Goal: Task Accomplishment & Management: Complete application form

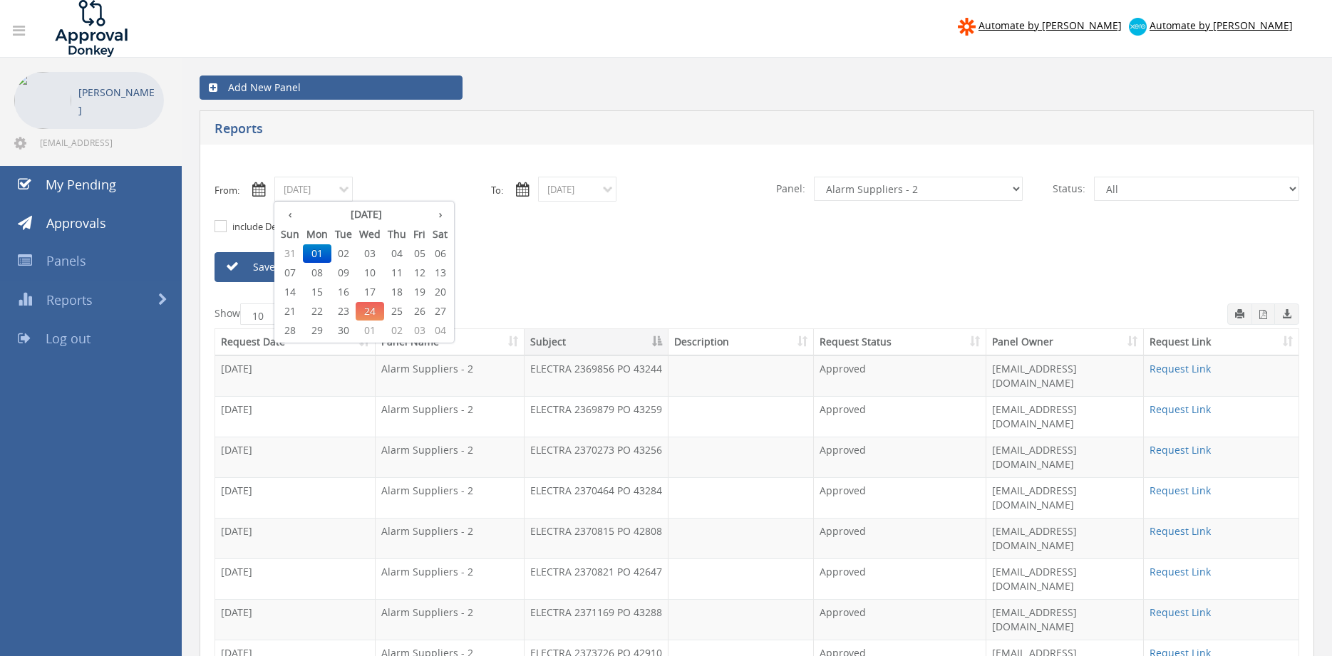
select select "number:9680"
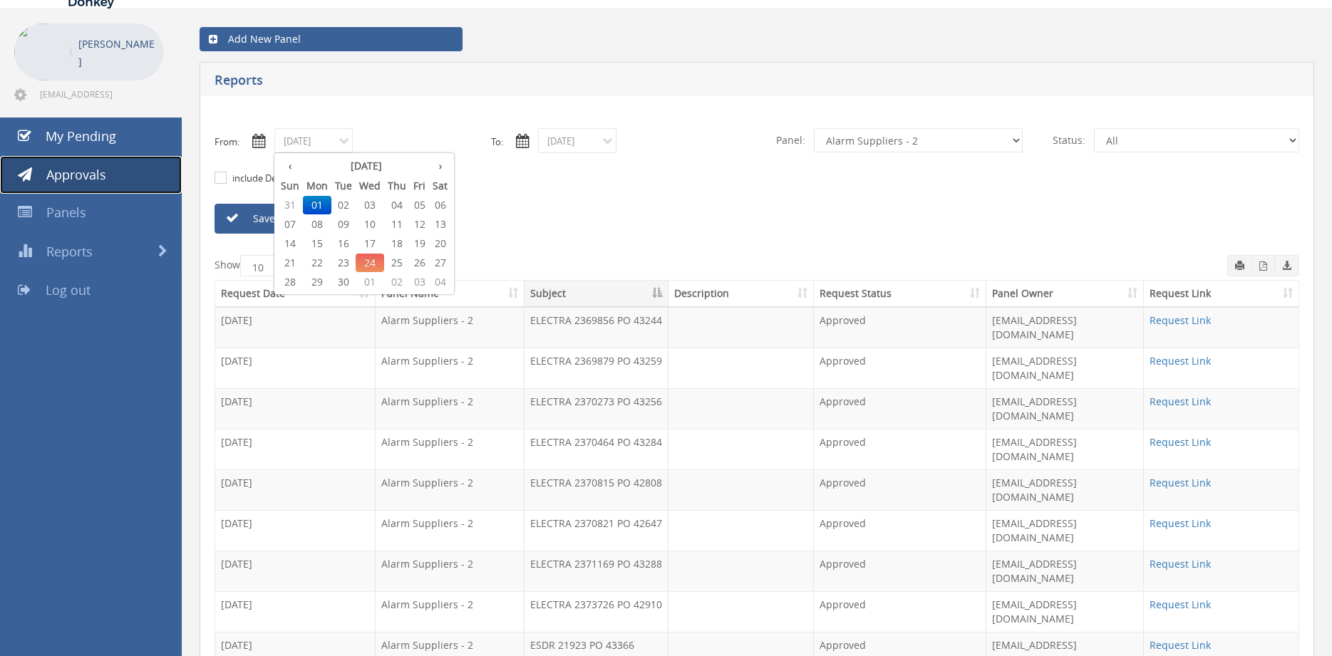
click at [83, 170] on span "Approvals" at bounding box center [76, 174] width 60 height 17
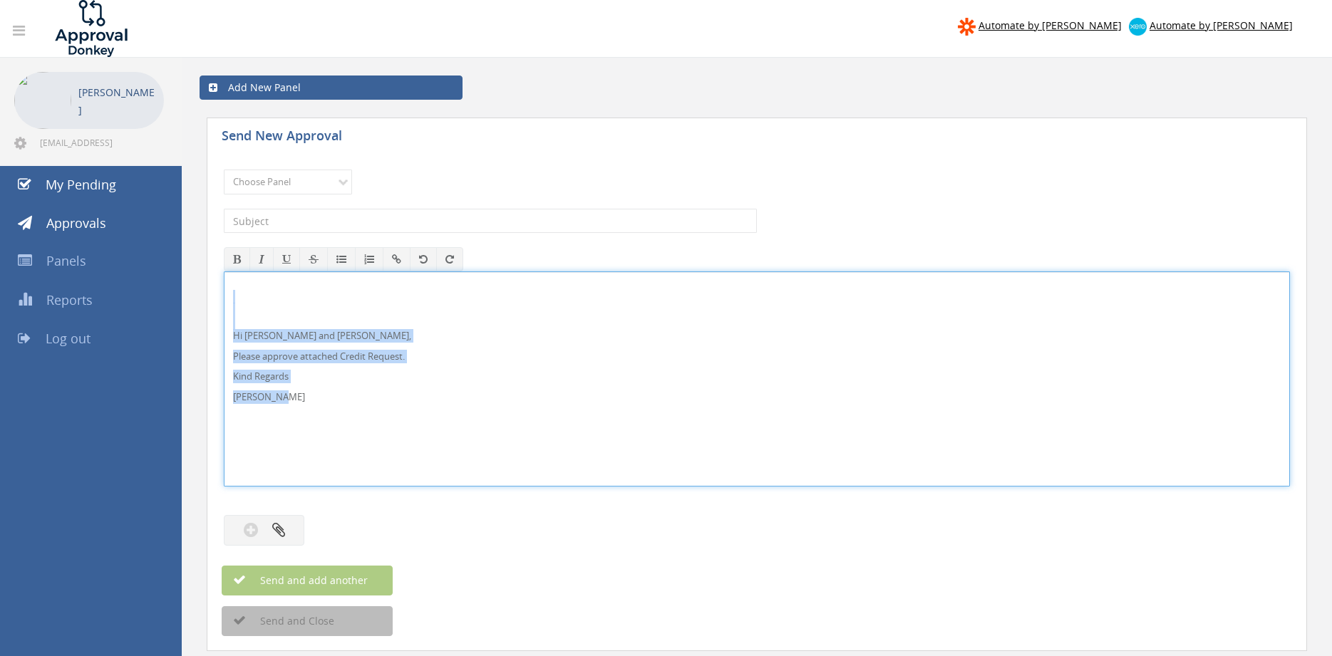
drag, startPoint x: 0, startPoint y: 0, endPoint x: 228, endPoint y: 311, distance: 385.3
click at [228, 311] on div "Hi [PERSON_NAME] and [PERSON_NAME], Please approve attached Credit Request. Kin…" at bounding box center [756, 379] width 1064 height 214
copy div "Hi [PERSON_NAME] and [PERSON_NAME], Please approve attached Credit Request. Kin…"
click at [326, 193] on select "Choose Panel Alarm Credits RG - 3 NZ Utilities Cable and SAI Global NZ Alarms-1…" at bounding box center [288, 182] width 128 height 25
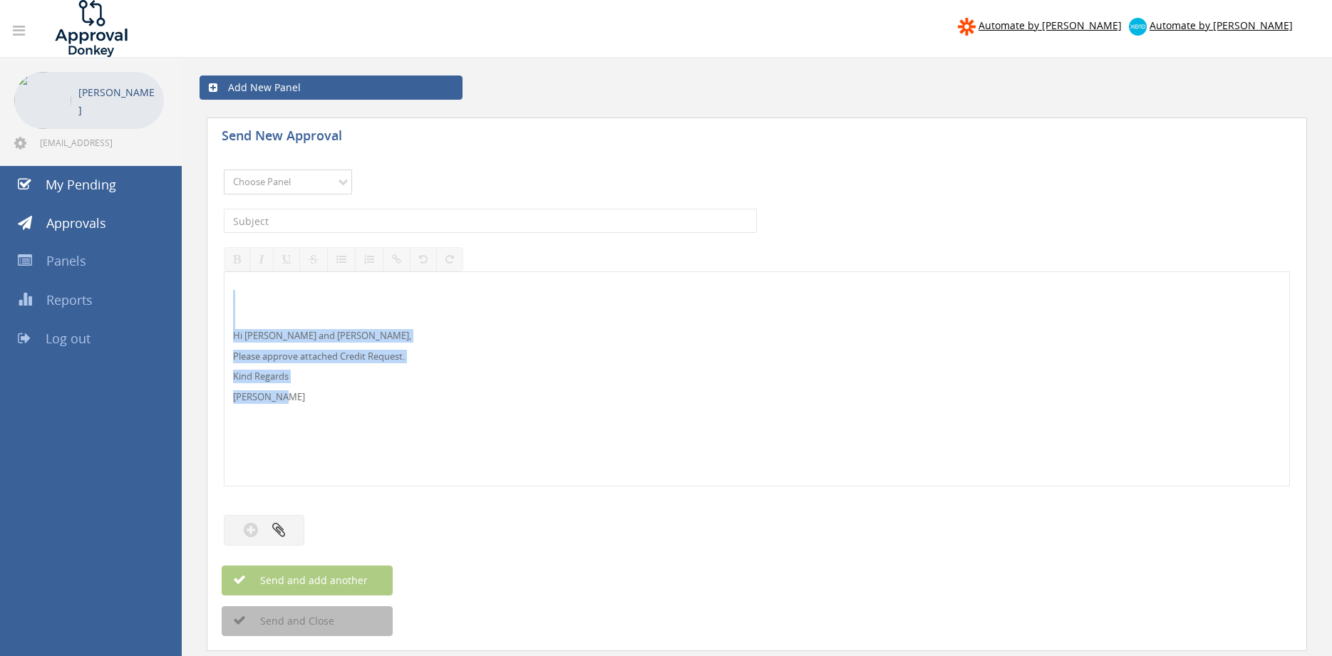
select select "9739"
click option "Credit Requests - 2" at bounding box center [0, 0] width 0 height 0
click at [442, 225] on input "text" at bounding box center [490, 221] width 533 height 24
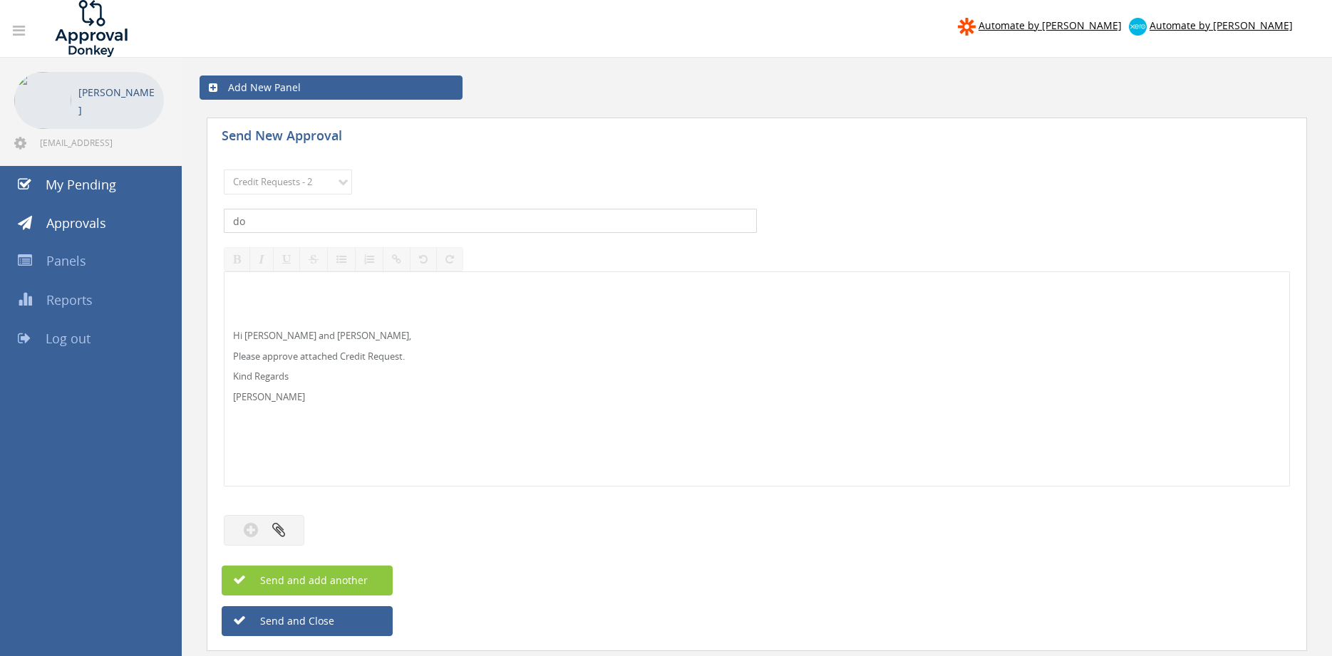
type input "d"
type input "DOUSE FIRE PROTECTION 1105096-D01 $594.00"
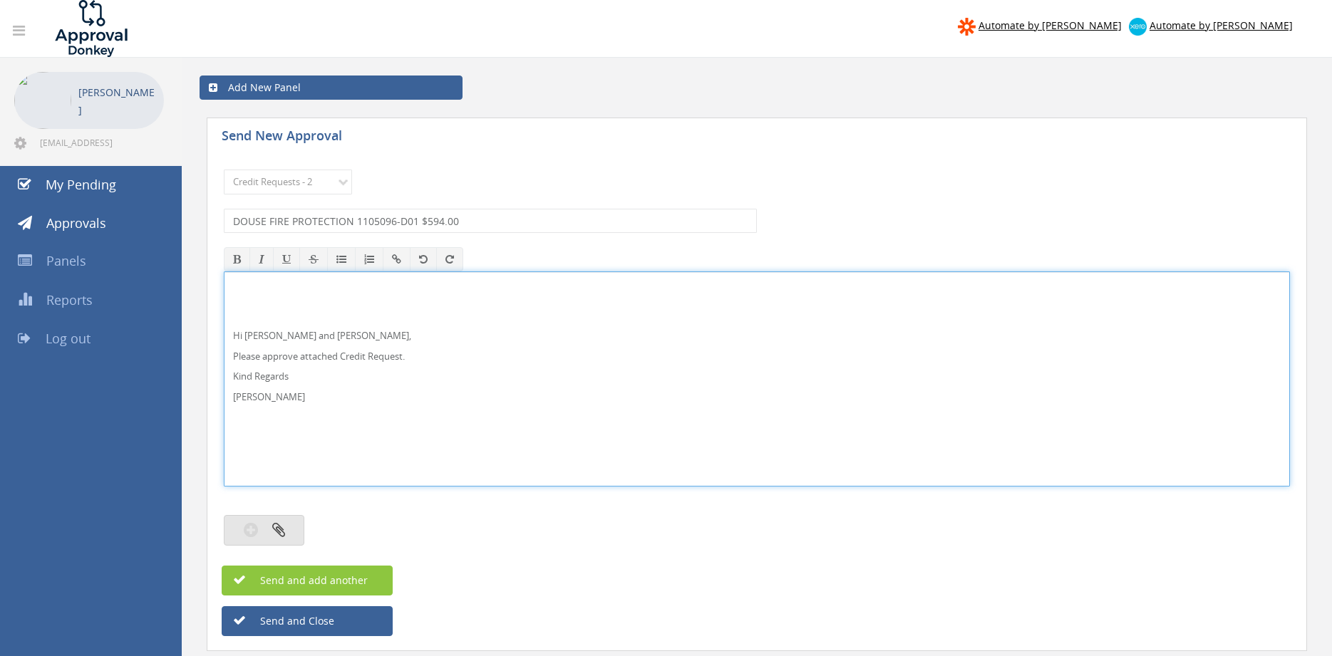
click at [282, 527] on icon "button" at bounding box center [278, 530] width 13 height 16
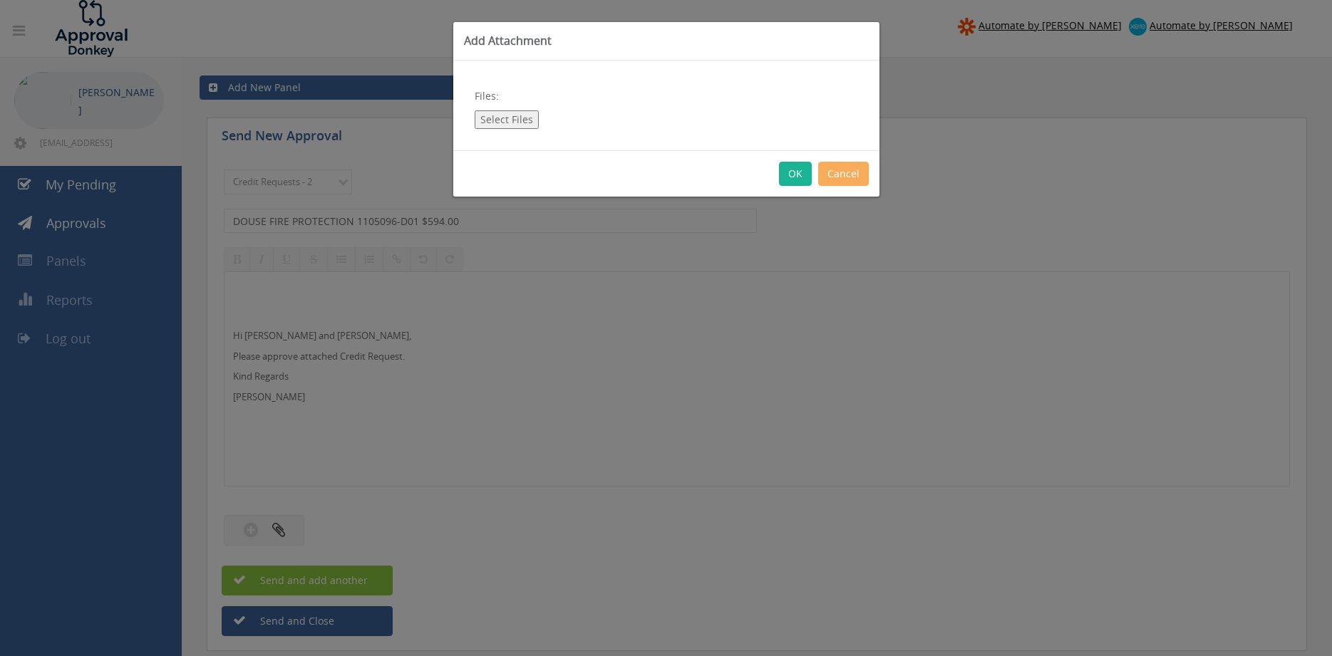
click at [517, 122] on button "Select Files" at bounding box center [506, 119] width 64 height 19
type input "C:\fakepath\DOUSE FIRE PROTECTION 1105096-D01.pdf"
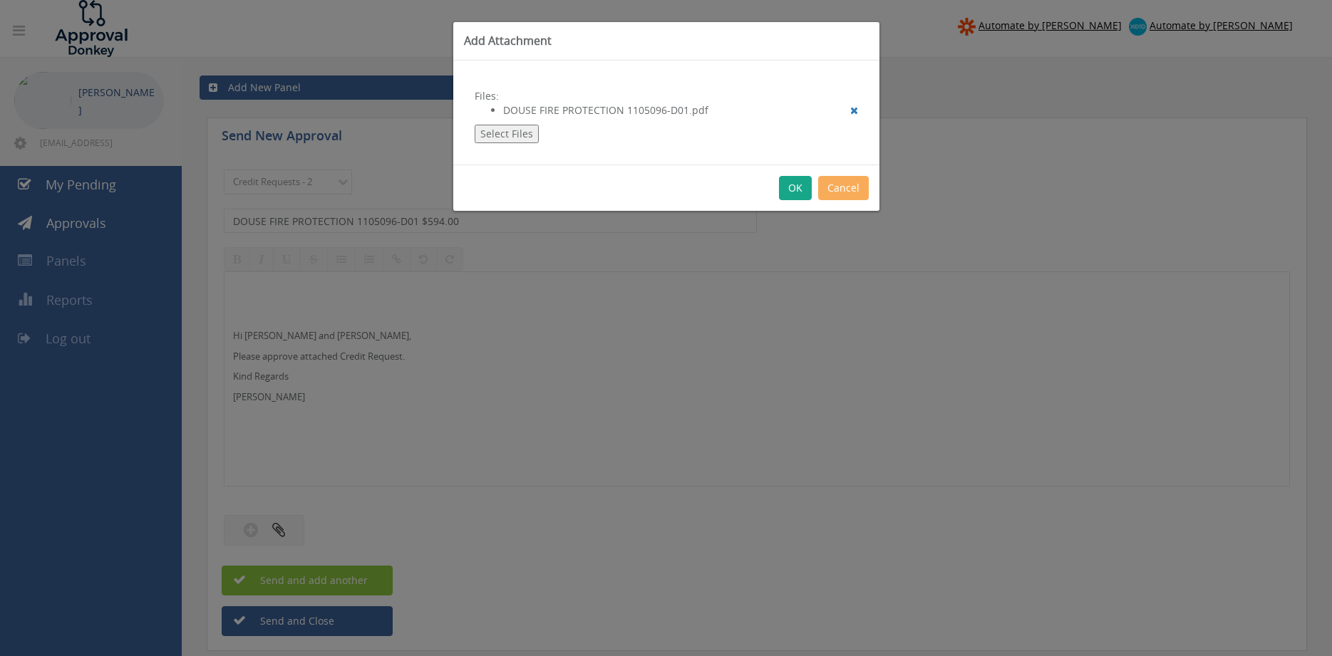
click at [798, 189] on button "OK" at bounding box center [795, 188] width 33 height 24
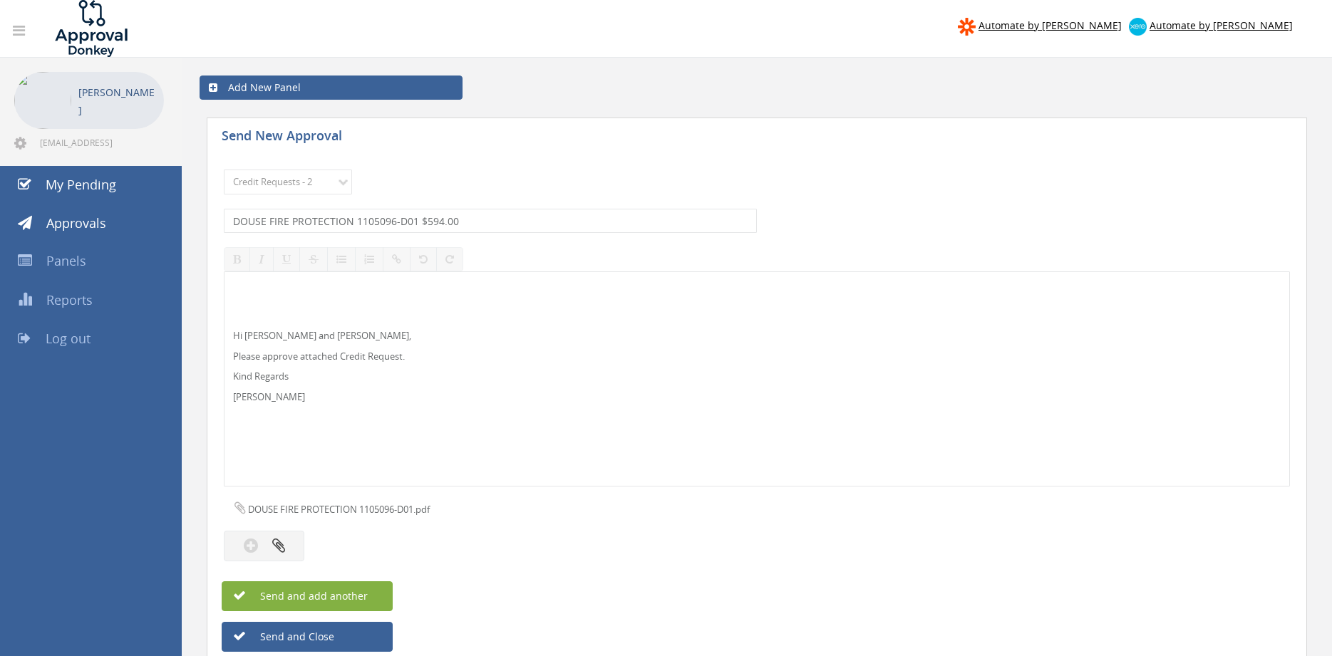
click at [363, 596] on span "Send and add another" at bounding box center [298, 596] width 138 height 14
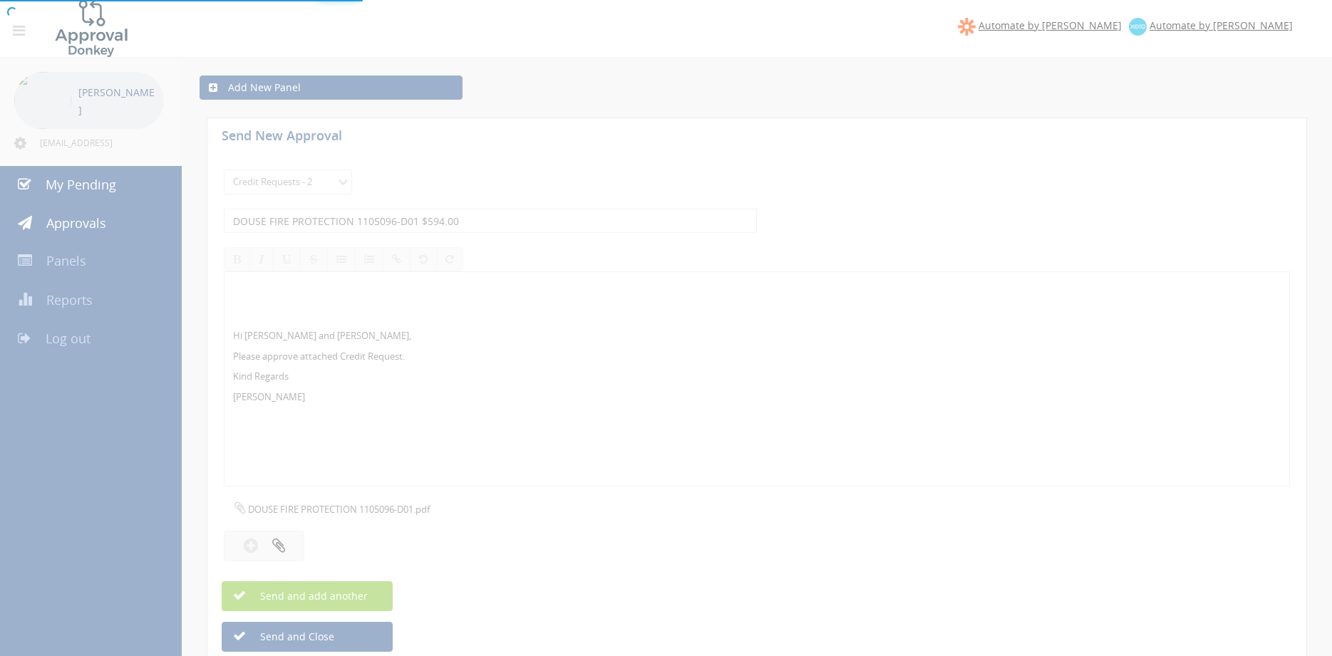
select select
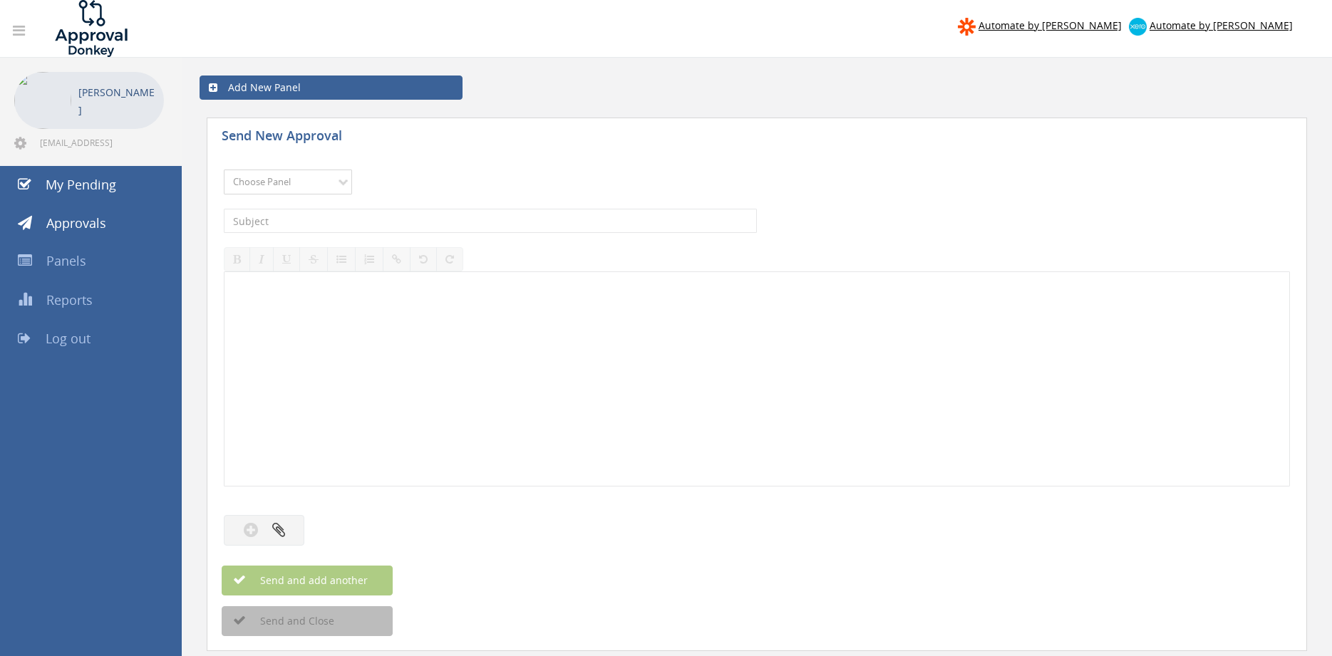
click at [224, 170] on select "Choose Panel Alarm Credits RG - 3 NZ Utilities Cable and SAI Global NZ Alarms-1…" at bounding box center [288, 182] width 128 height 25
select select "9739"
click option "Credit Requests - 2" at bounding box center [0, 0] width 0 height 0
click at [437, 209] on input "text" at bounding box center [490, 221] width 533 height 24
type input "EQUANS FIRE PROTECTION 1104077-D01 $2,262.15"
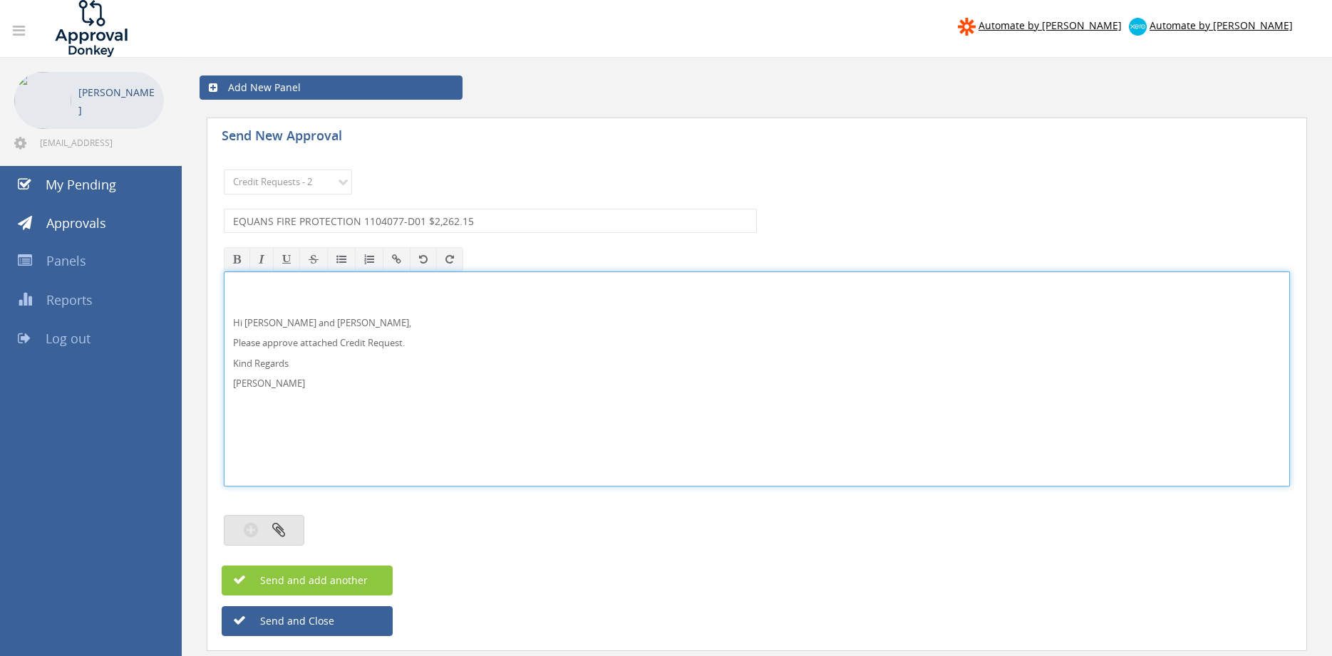
click at [282, 534] on icon "button" at bounding box center [278, 530] width 13 height 16
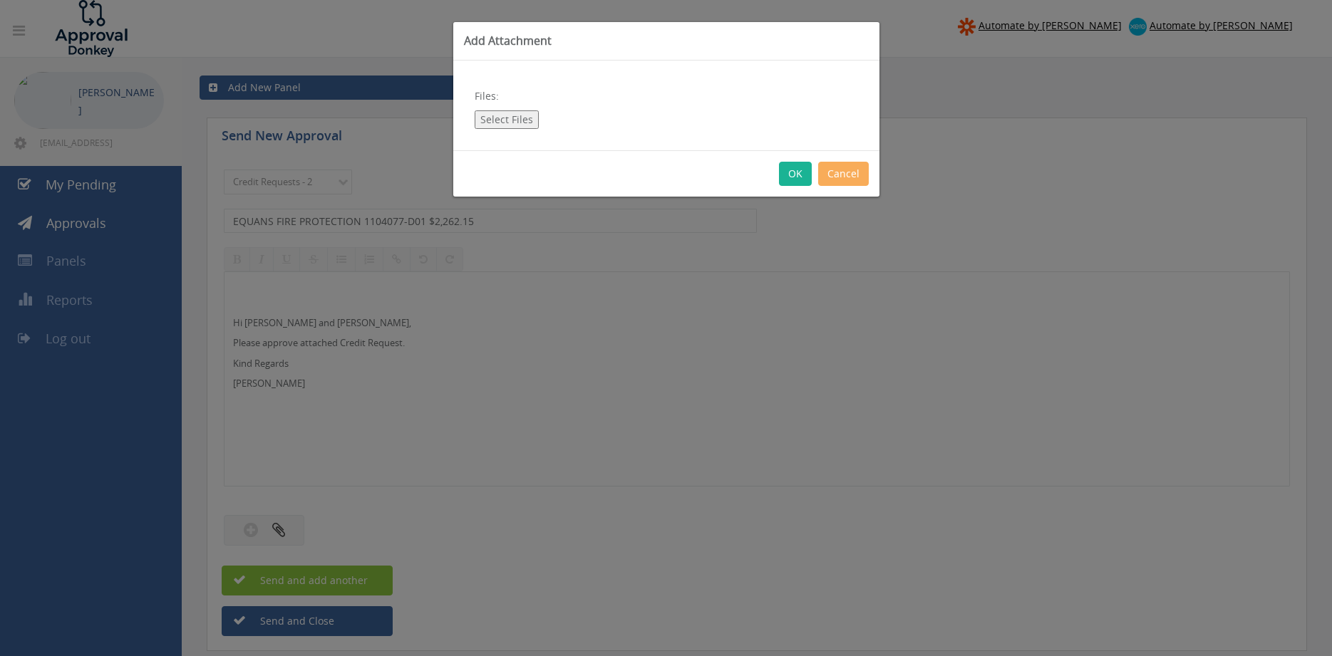
click at [494, 118] on button "Select Files" at bounding box center [506, 119] width 64 height 19
type input "C:\fakepath\EQUANS FIRE PROTECTION 1104077-D01.pdf"
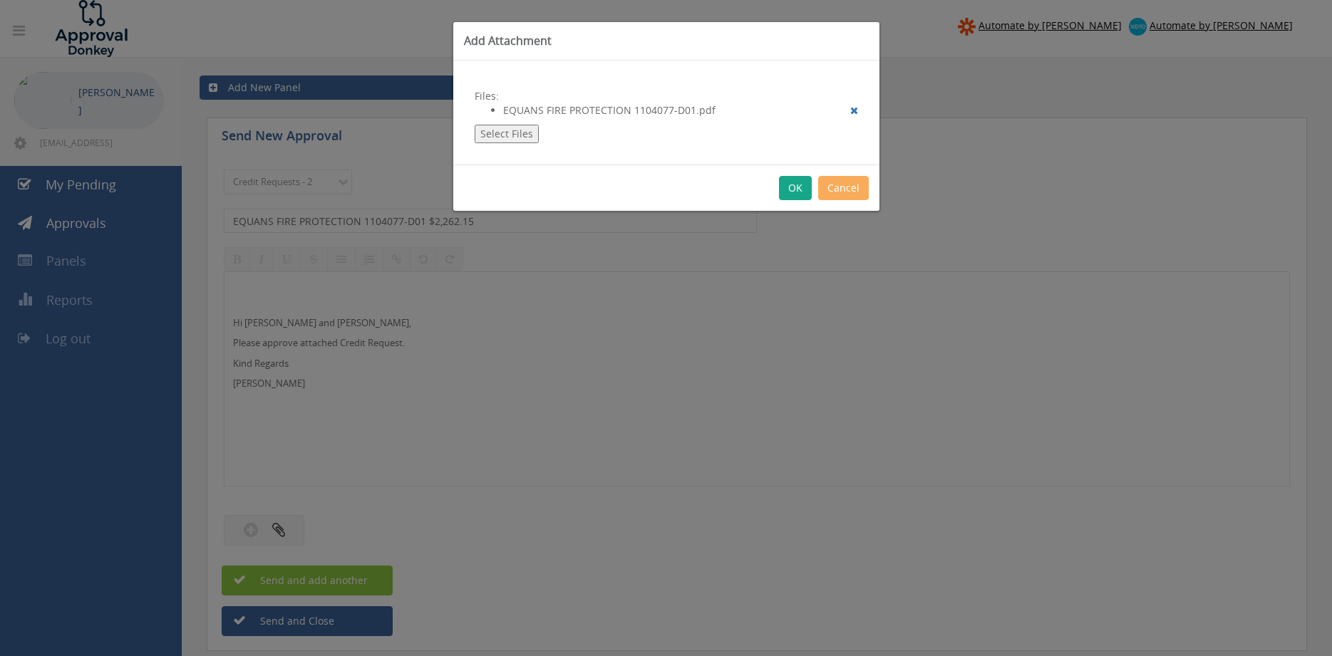
click at [796, 190] on button "OK" at bounding box center [795, 188] width 33 height 24
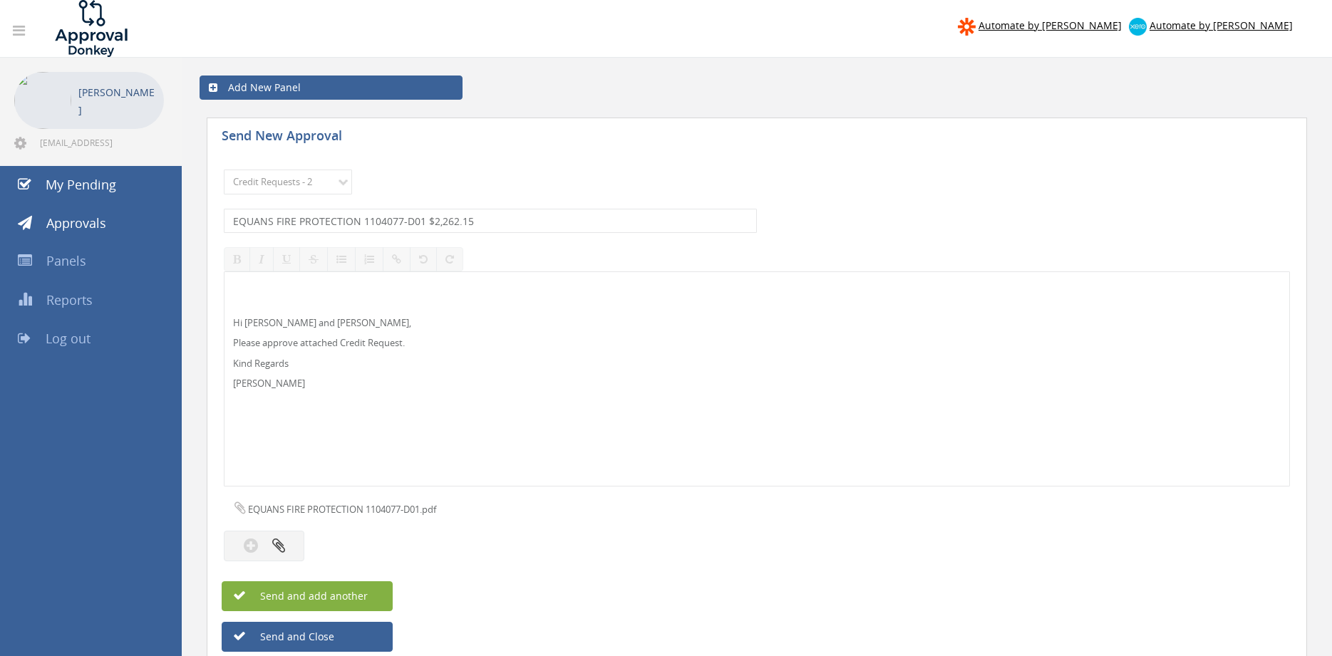
click at [373, 593] on button "Send and add another" at bounding box center [307, 596] width 171 height 30
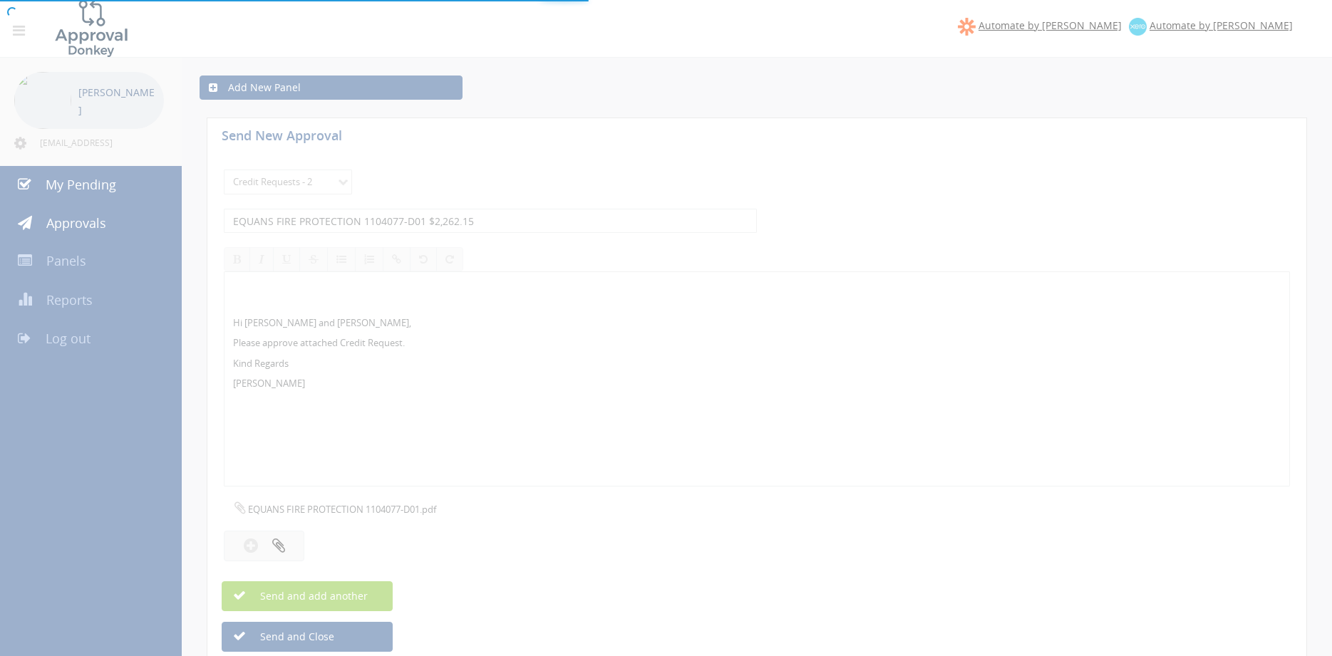
select select
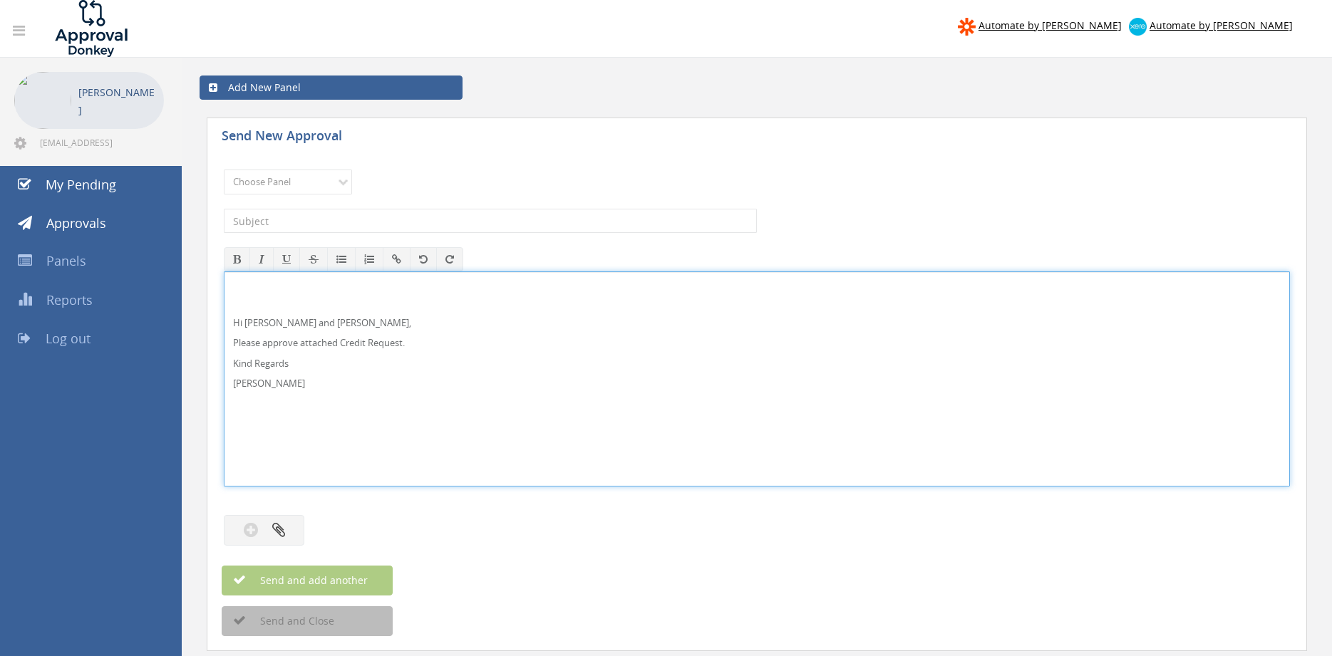
click at [258, 323] on p "Hi [PERSON_NAME] and [PERSON_NAME]," at bounding box center [756, 323] width 1047 height 14
click at [224, 170] on select "Choose Panel Alarm Credits RG - 3 NZ Utilities Cable and SAI Global NZ Alarms-1…" at bounding box center [288, 182] width 128 height 25
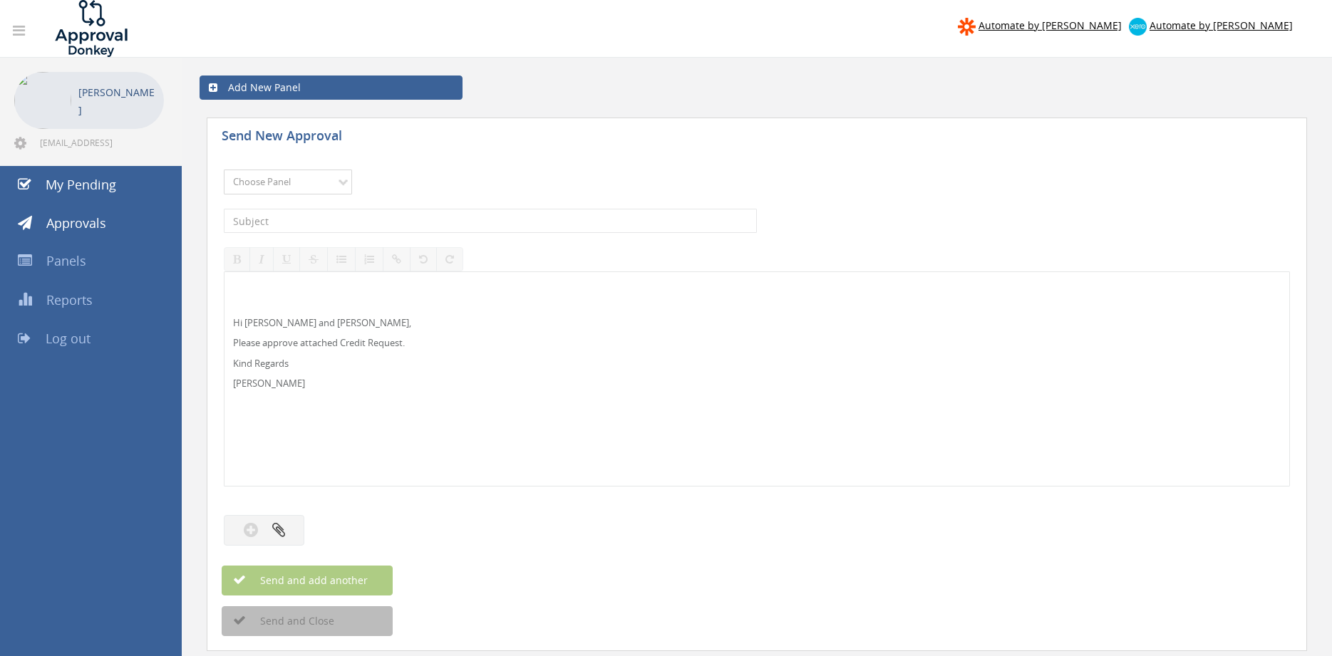
select select "13144"
click option "Alarm Credits RG - 3" at bounding box center [0, 0] width 0 height 0
click at [322, 220] on input "text" at bounding box center [490, 221] width 533 height 24
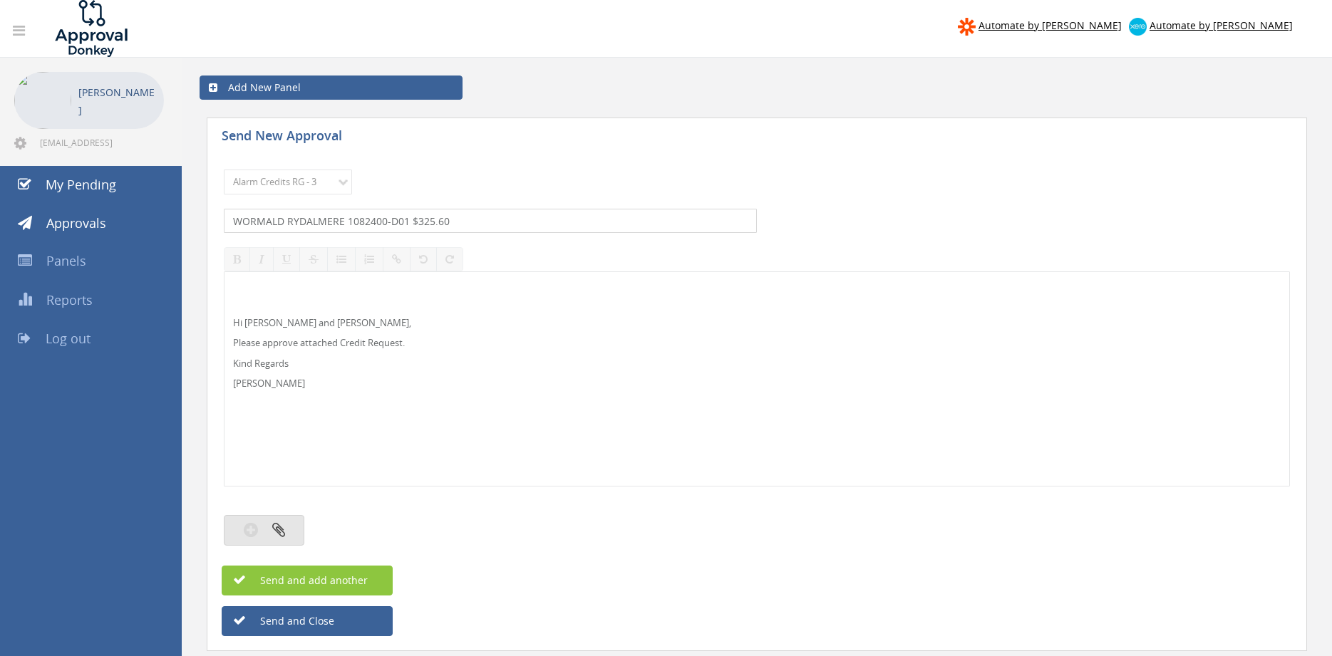
type input "WORMALD RYDALMERE 1082400-D01 $325.60"
click at [289, 528] on button "button" at bounding box center [264, 530] width 81 height 31
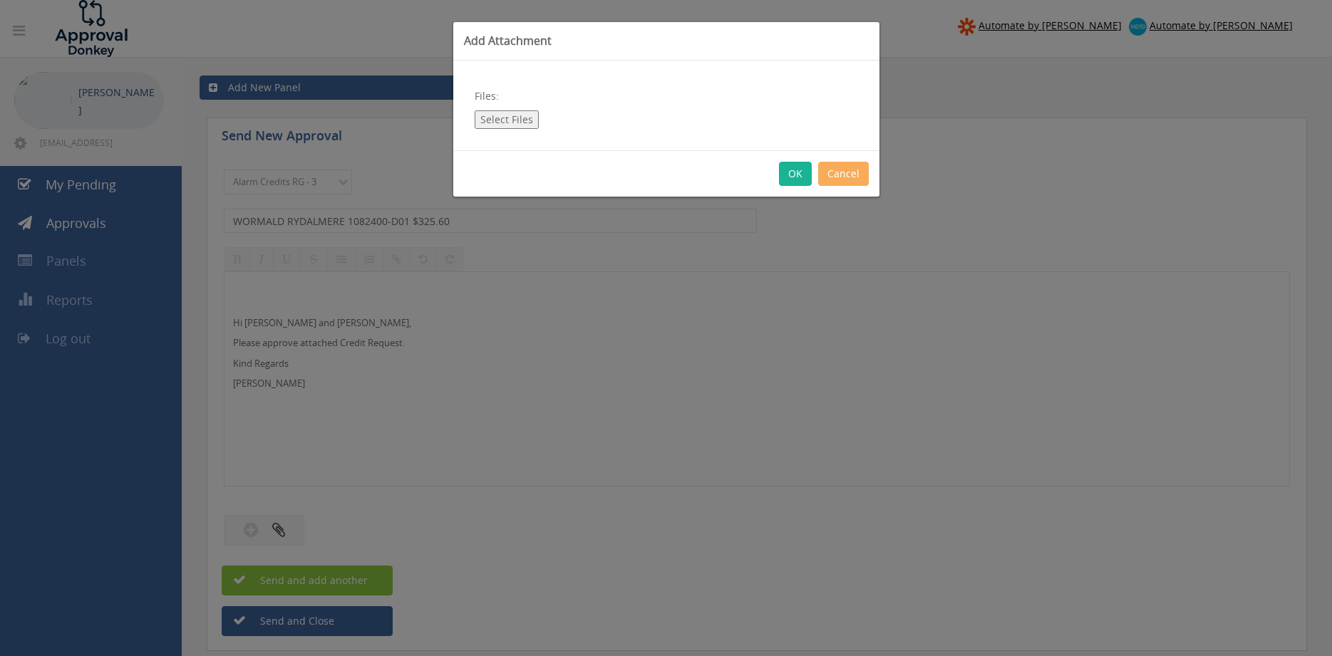
click at [501, 116] on button "Select Files" at bounding box center [506, 119] width 64 height 19
type input "C:\fakepath\WORMALD RYDALMERE 1082400-D01.pdf"
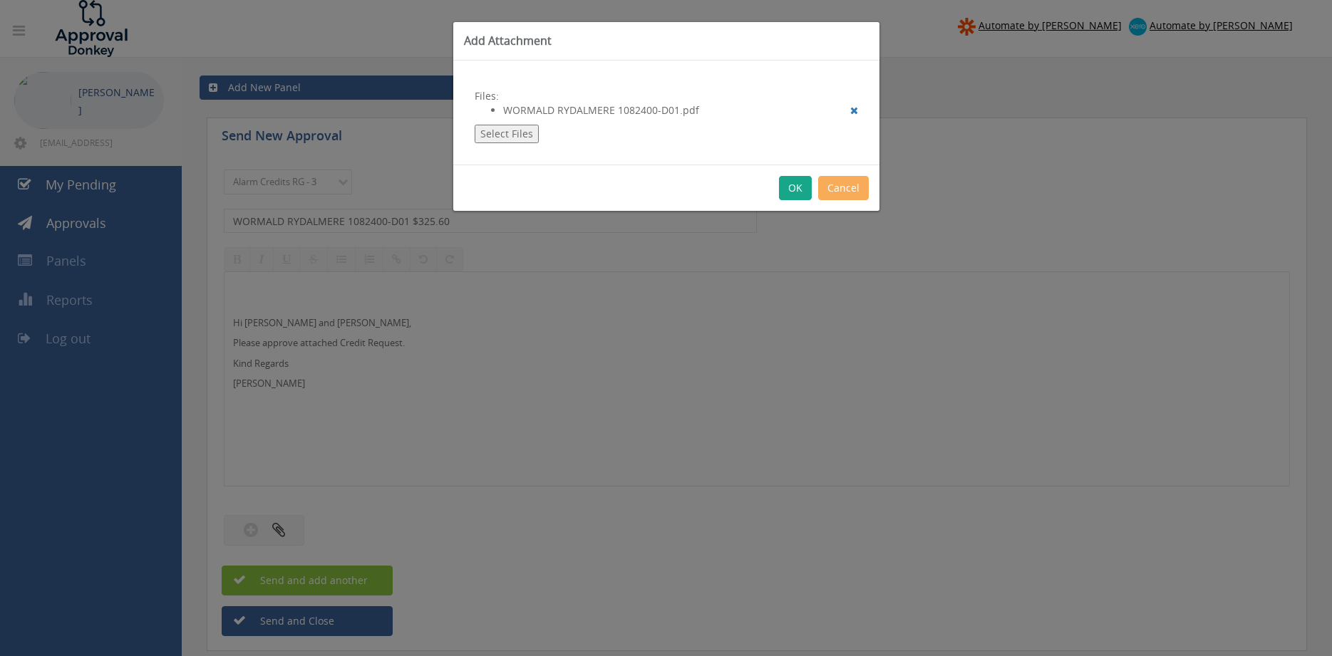
click at [795, 187] on button "OK" at bounding box center [795, 188] width 33 height 24
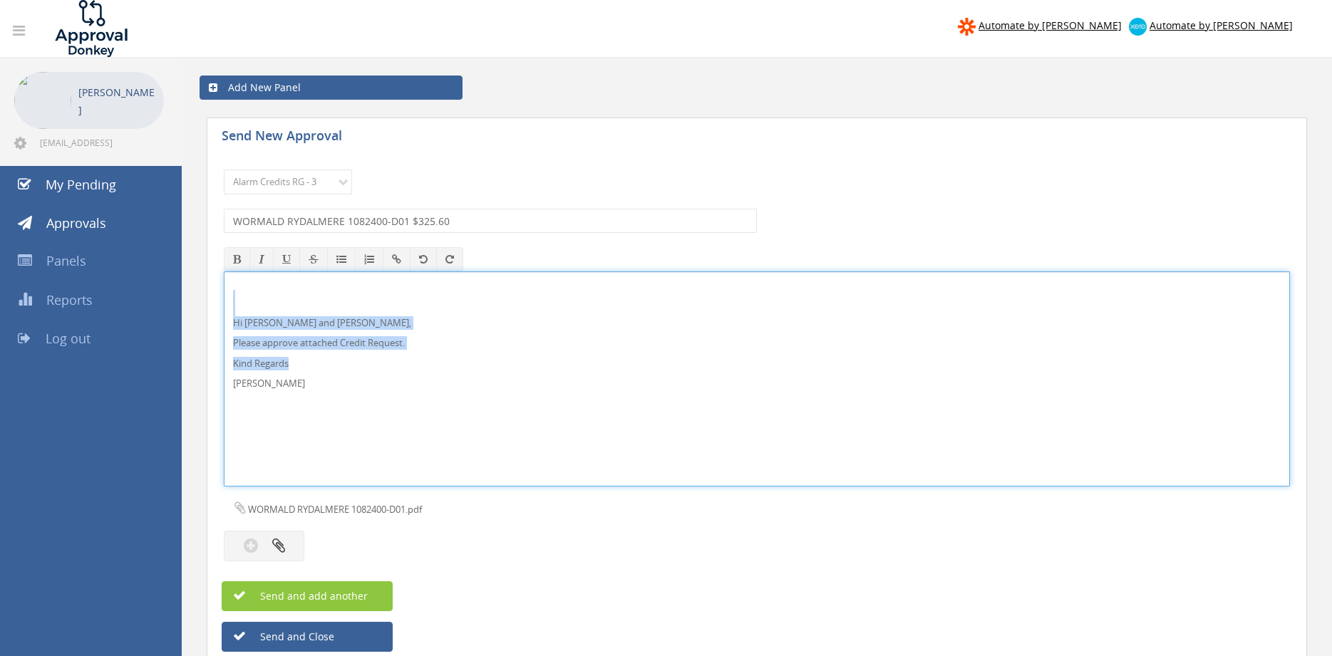
drag, startPoint x: 299, startPoint y: 394, endPoint x: 234, endPoint y: 313, distance: 103.9
click at [234, 313] on div "Hi [PERSON_NAME] and [PERSON_NAME], Please approve attached Credit Request. Kin…" at bounding box center [756, 379] width 1064 height 214
copy div "Hi [PERSON_NAME] and [PERSON_NAME], Please approve attached Credit Request. Kin…"
click at [364, 591] on span "Send and add another" at bounding box center [298, 596] width 138 height 14
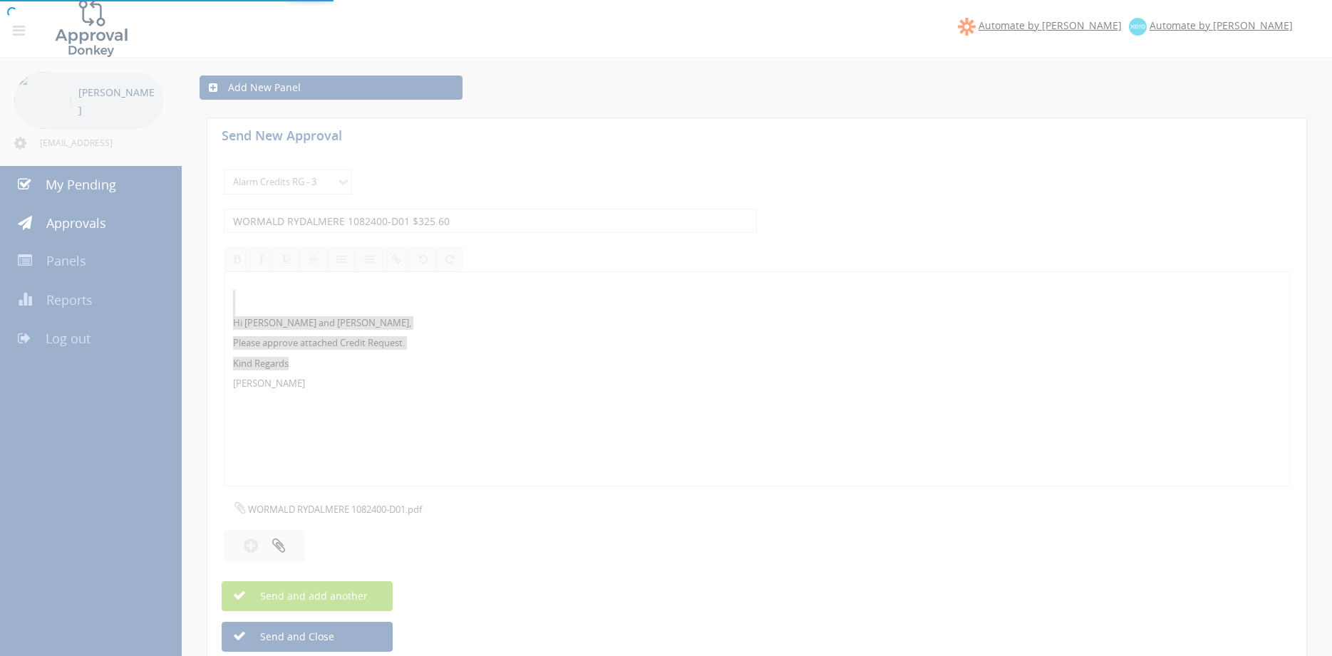
select select
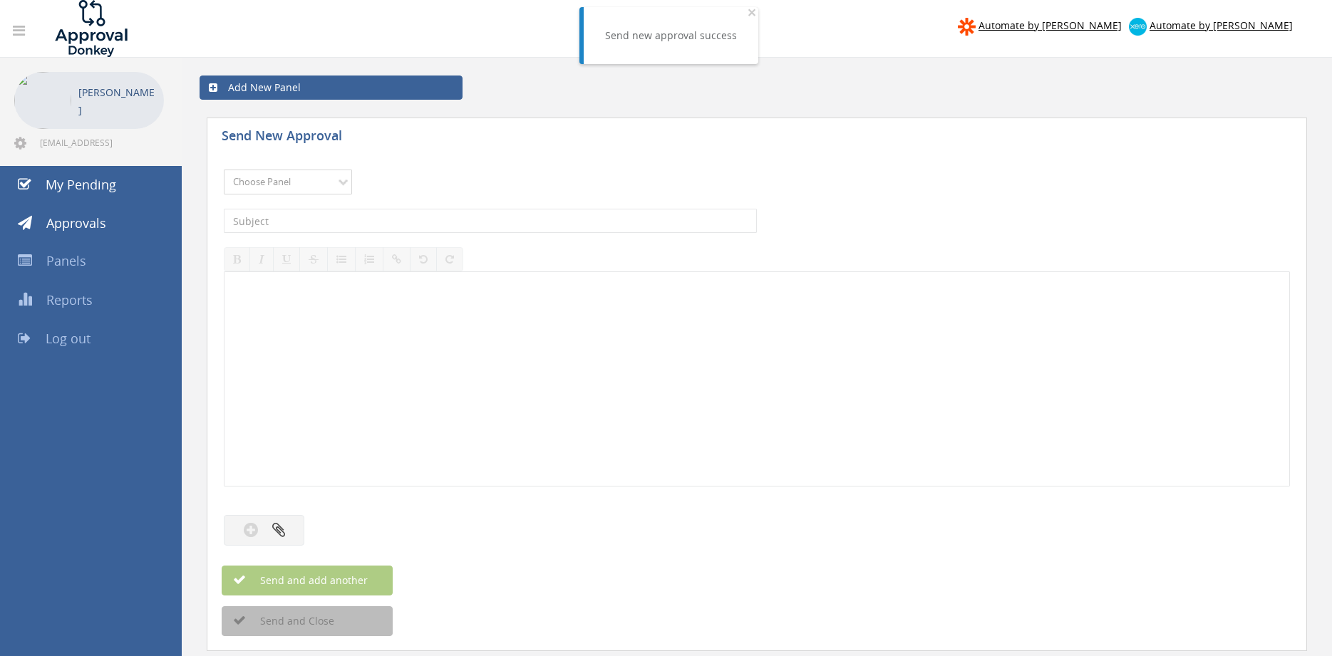
select select "13144"
click option "Alarm Credits RG - 3" at bounding box center [0, 0] width 0 height 0
click at [326, 222] on input "text" at bounding box center [490, 221] width 533 height 24
type input "LIVE FIRE 1056649-D01 $2,042.94"
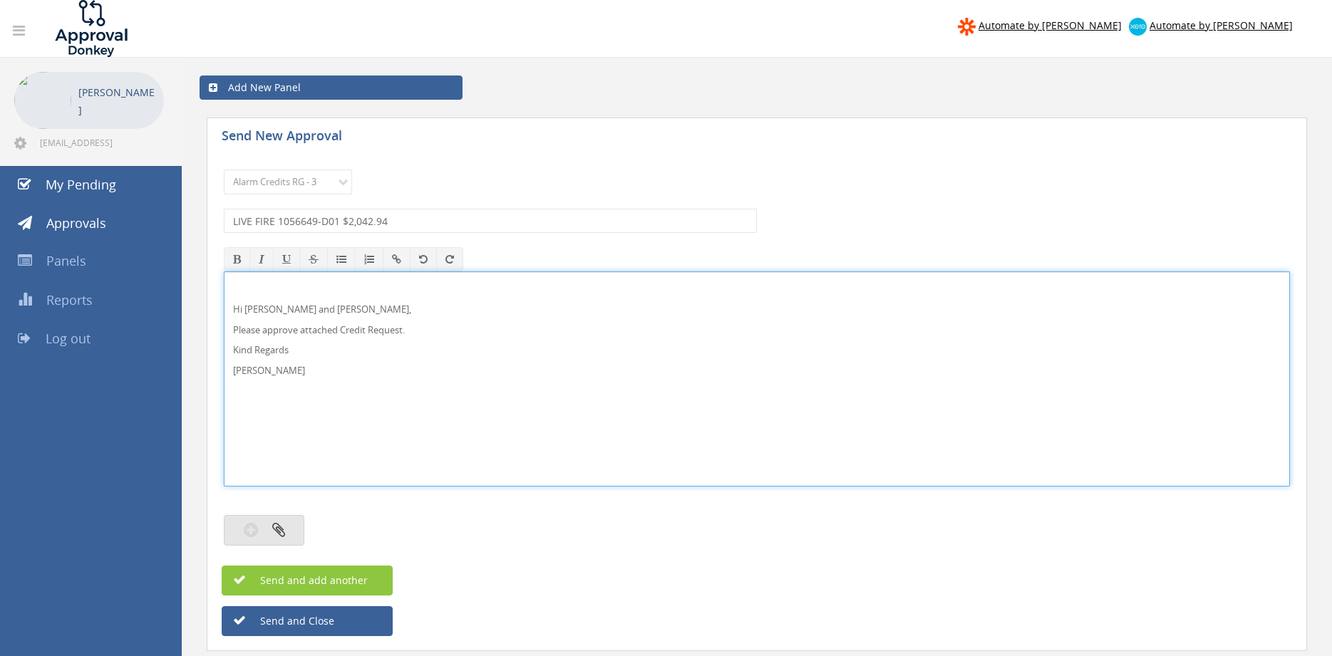
click at [289, 526] on button "button" at bounding box center [264, 530] width 81 height 31
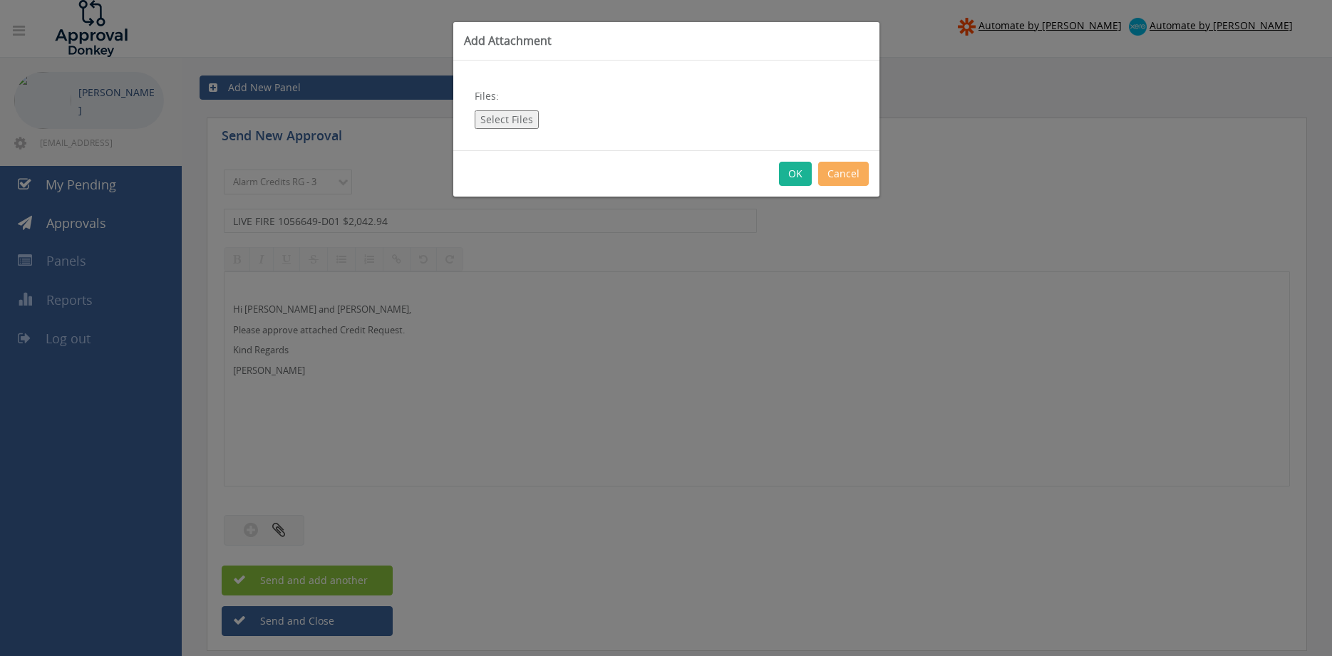
click at [519, 122] on button "Select Files" at bounding box center [506, 119] width 64 height 19
type input "C:\fakepath\LIVE FIRE 1056649-D01.pdf"
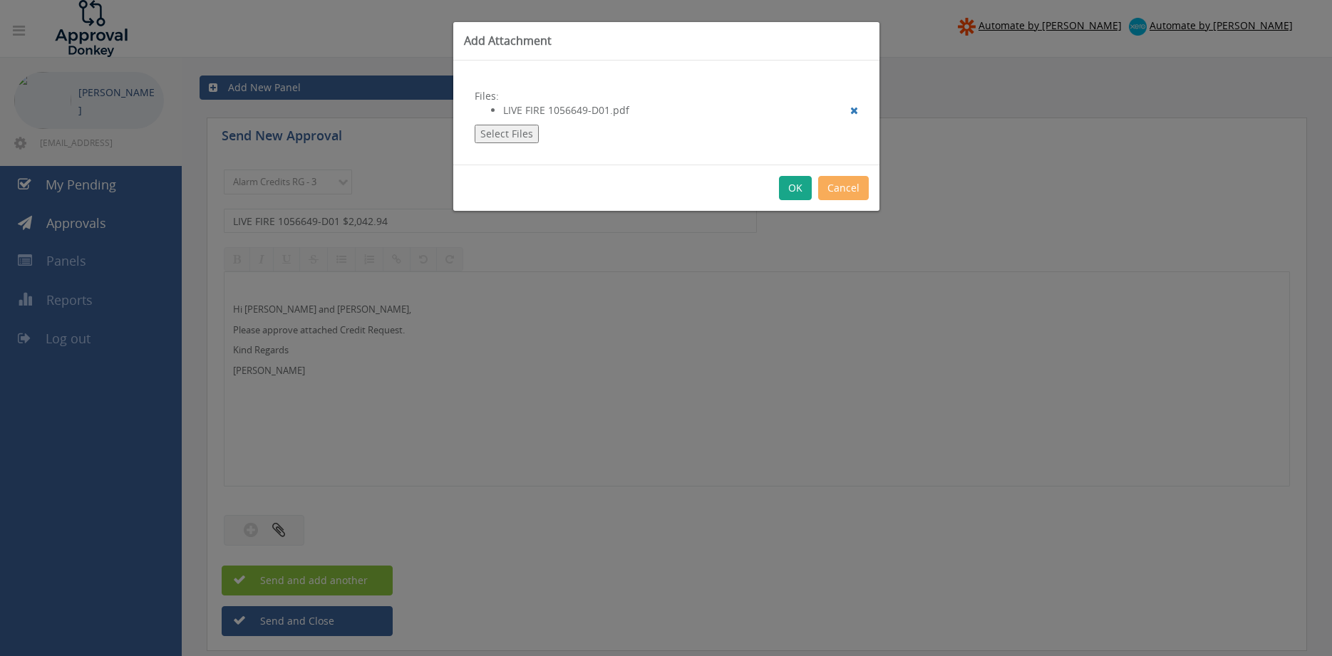
click at [796, 192] on button "OK" at bounding box center [795, 188] width 33 height 24
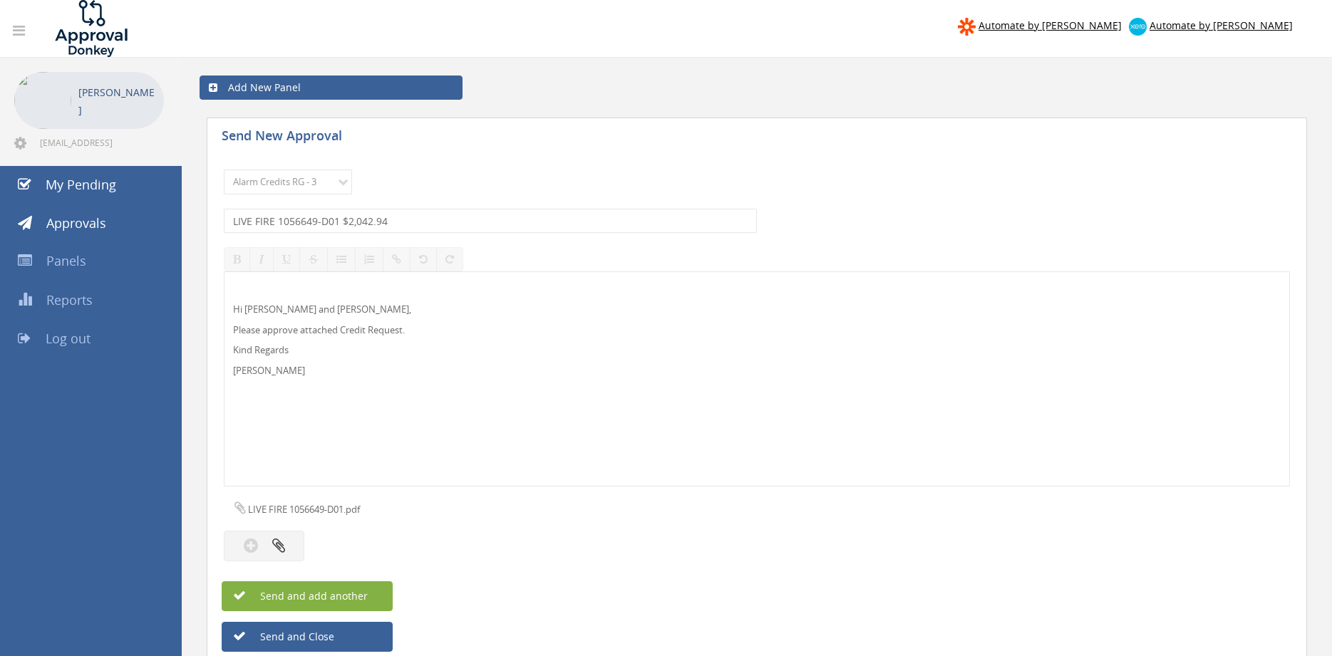
click at [381, 592] on button "Send and add another" at bounding box center [307, 596] width 171 height 30
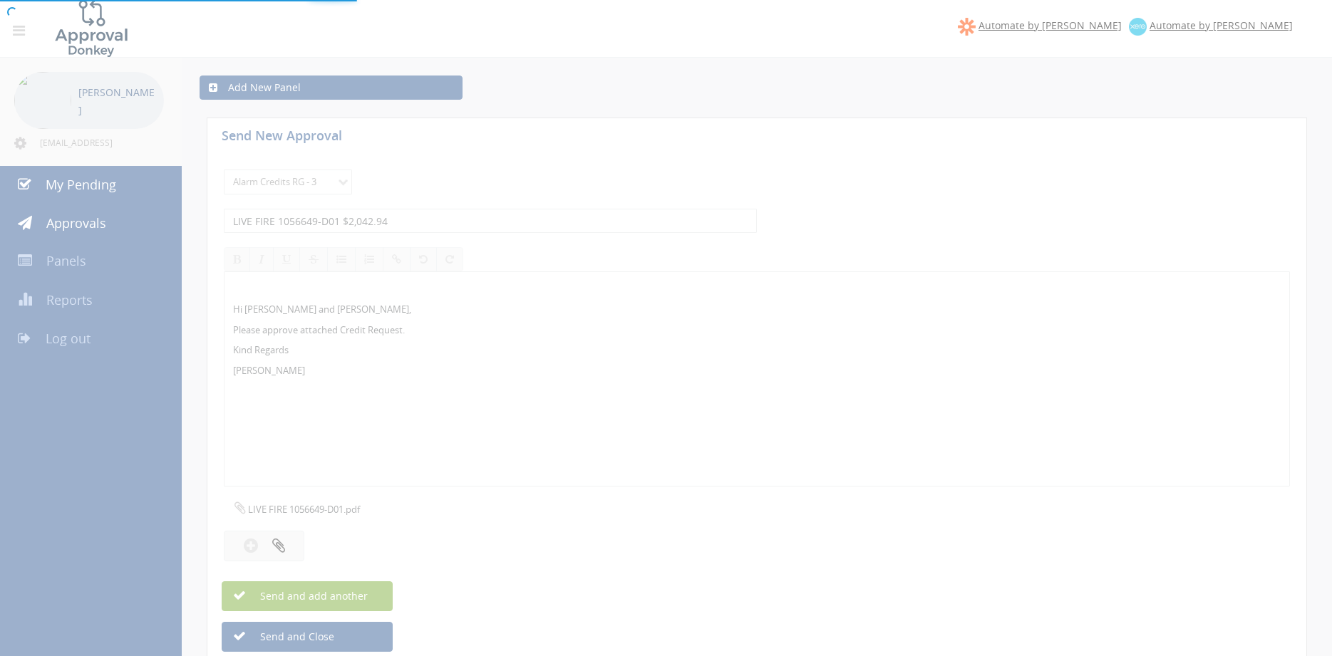
select select
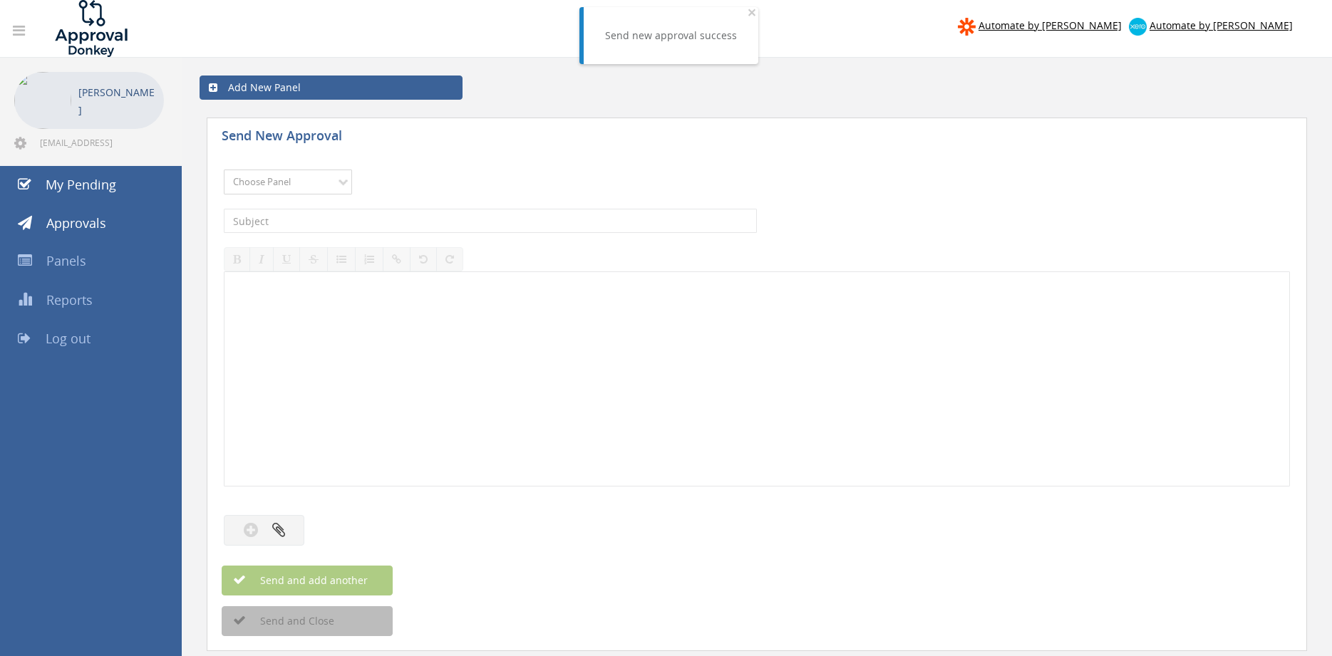
click at [224, 170] on select "Choose Panel Alarm Credits RG - 3 NZ Utilities Cable and SAI Global NZ Alarms-1…" at bounding box center [288, 182] width 128 height 25
select select "13144"
click option "Alarm Credits RG - 3" at bounding box center [0, 0] width 0 height 0
click at [316, 229] on input "text" at bounding box center [490, 221] width 533 height 24
type input "COMMERCIAL FIRE 1102516-D01 $68.43"
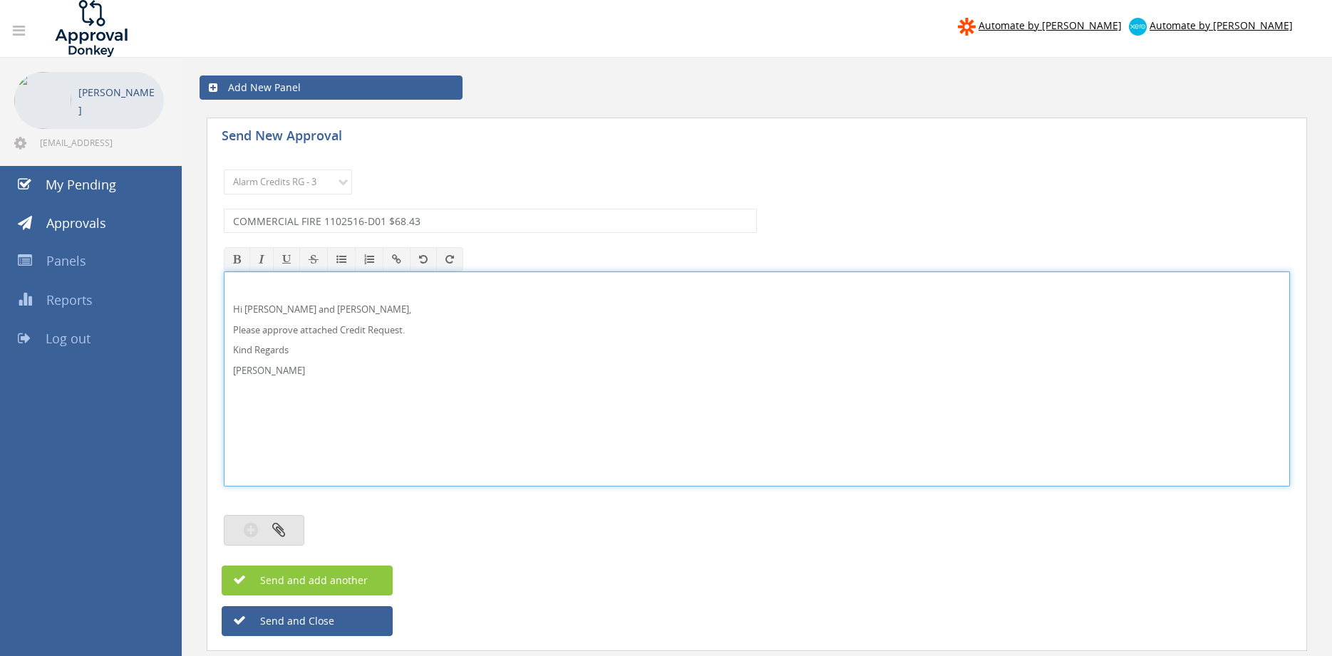
click at [259, 533] on button "button" at bounding box center [264, 530] width 81 height 31
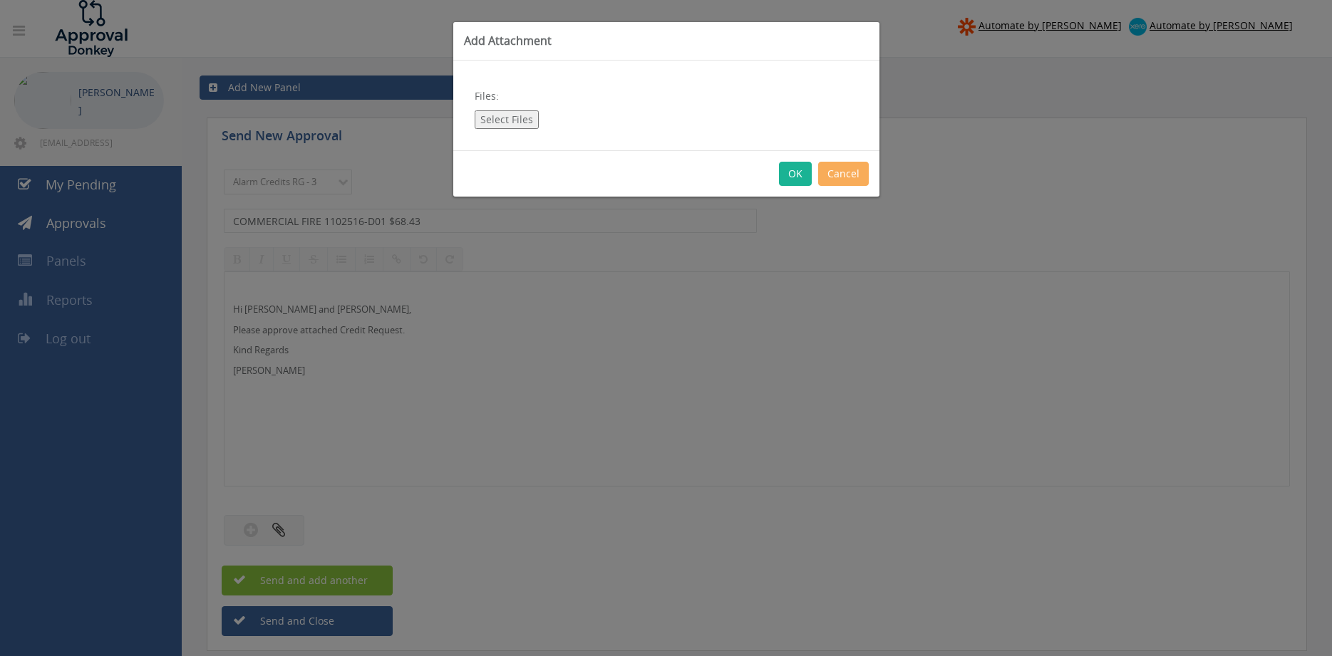
click at [512, 124] on button "Select Files" at bounding box center [506, 119] width 64 height 19
type input "C:\fakepath\COMMERCIAL FIRE 1102516-D01.pdf"
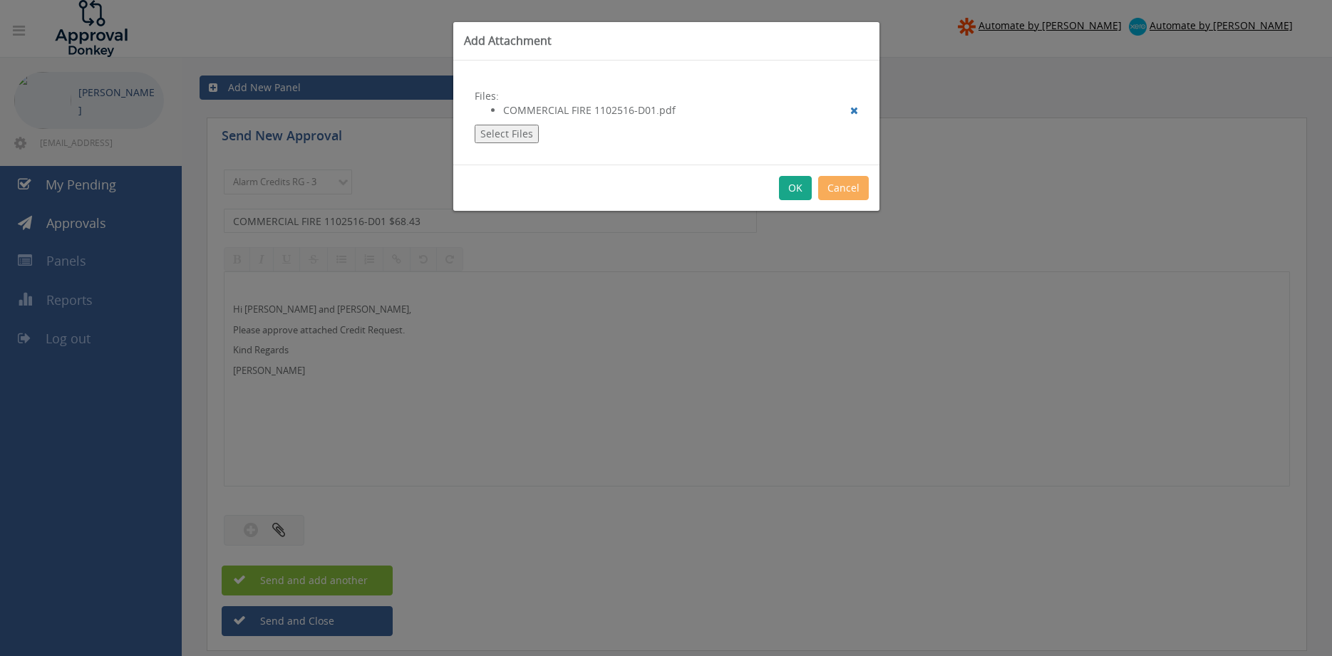
click at [790, 190] on button "OK" at bounding box center [795, 188] width 33 height 24
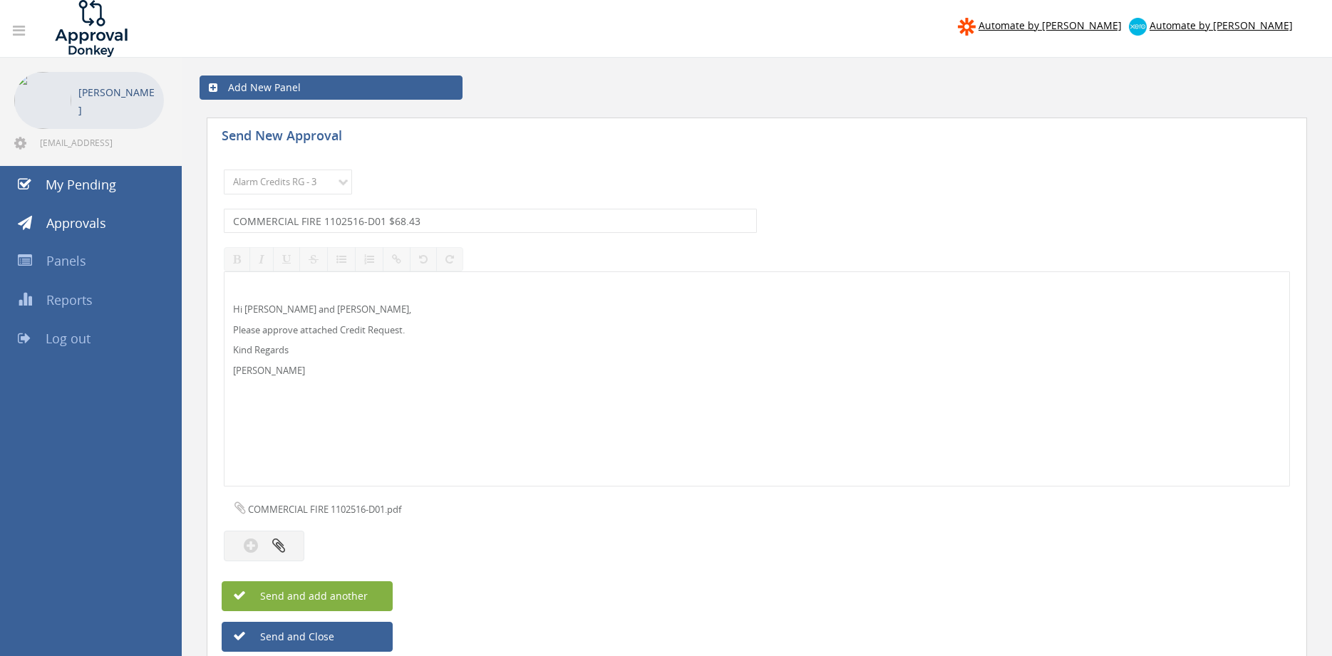
click at [377, 590] on button "Send and add another" at bounding box center [307, 596] width 171 height 30
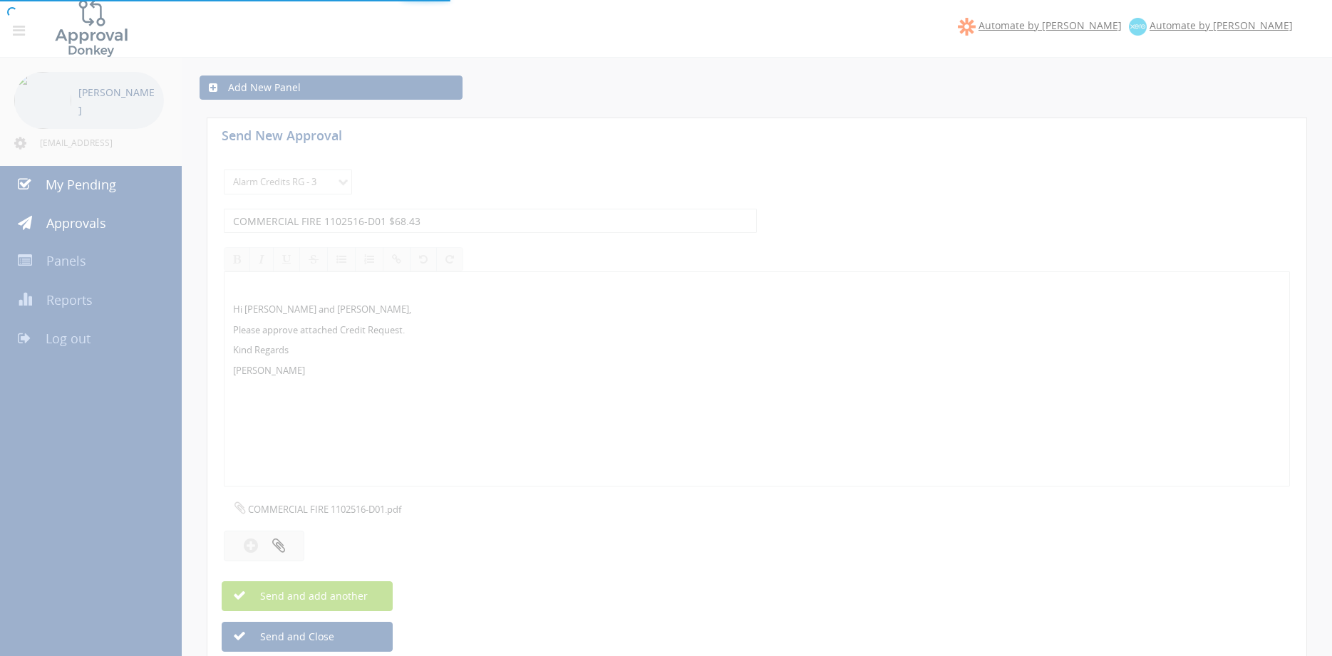
select select
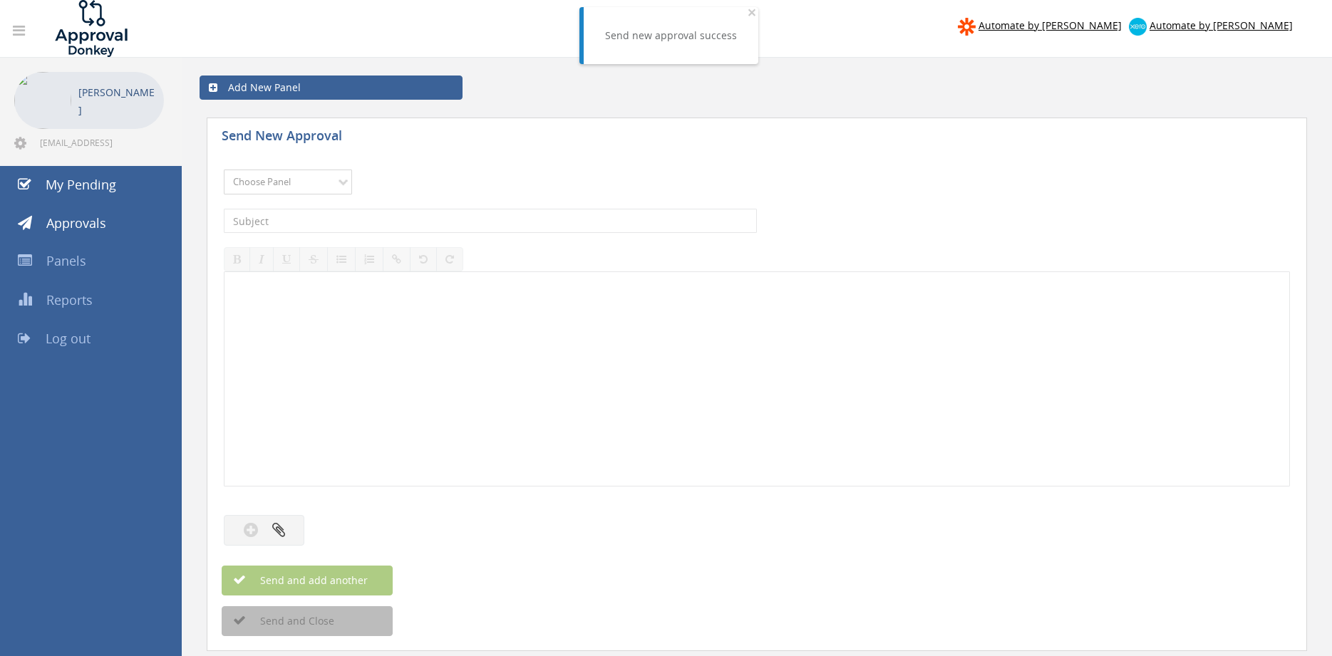
select select "13144"
click option "Alarm Credits RG - 3" at bounding box center [0, 0] width 0 height 0
click at [318, 222] on input "text" at bounding box center [490, 221] width 533 height 24
type input "24 SEVEN MAINTENANCE SOLUTIONS 1095989-D01 $570.24"
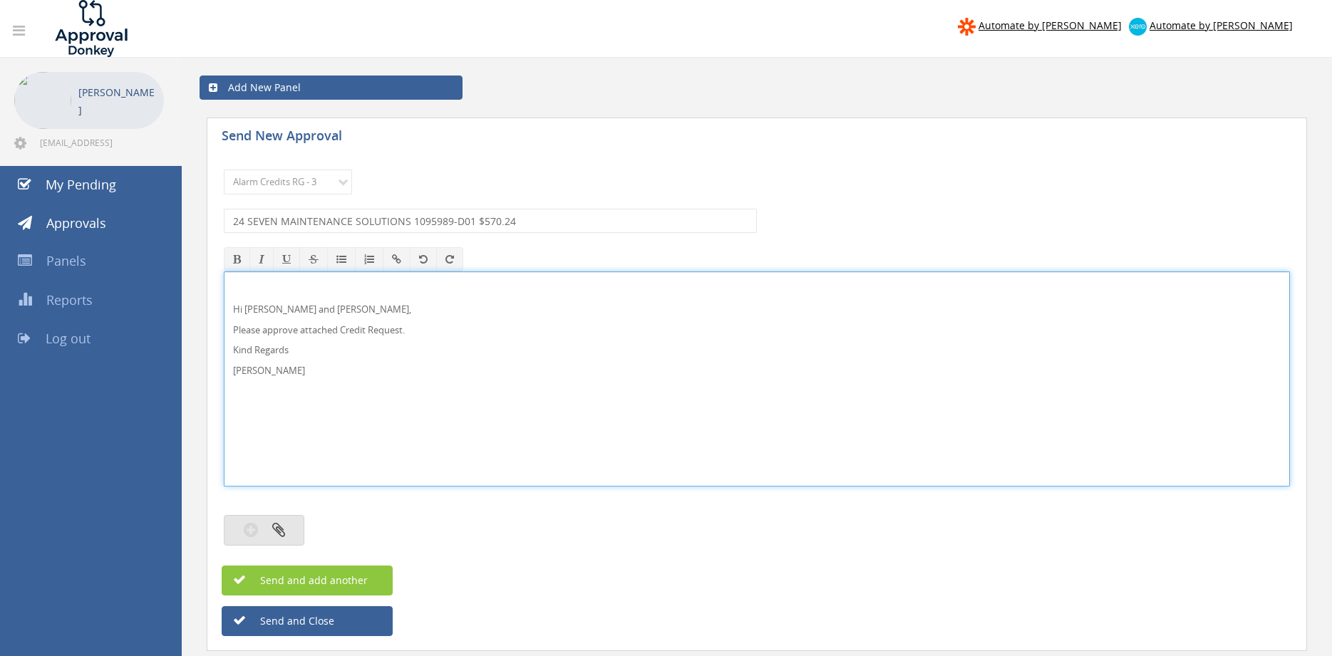
click at [290, 524] on button "button" at bounding box center [264, 530] width 81 height 31
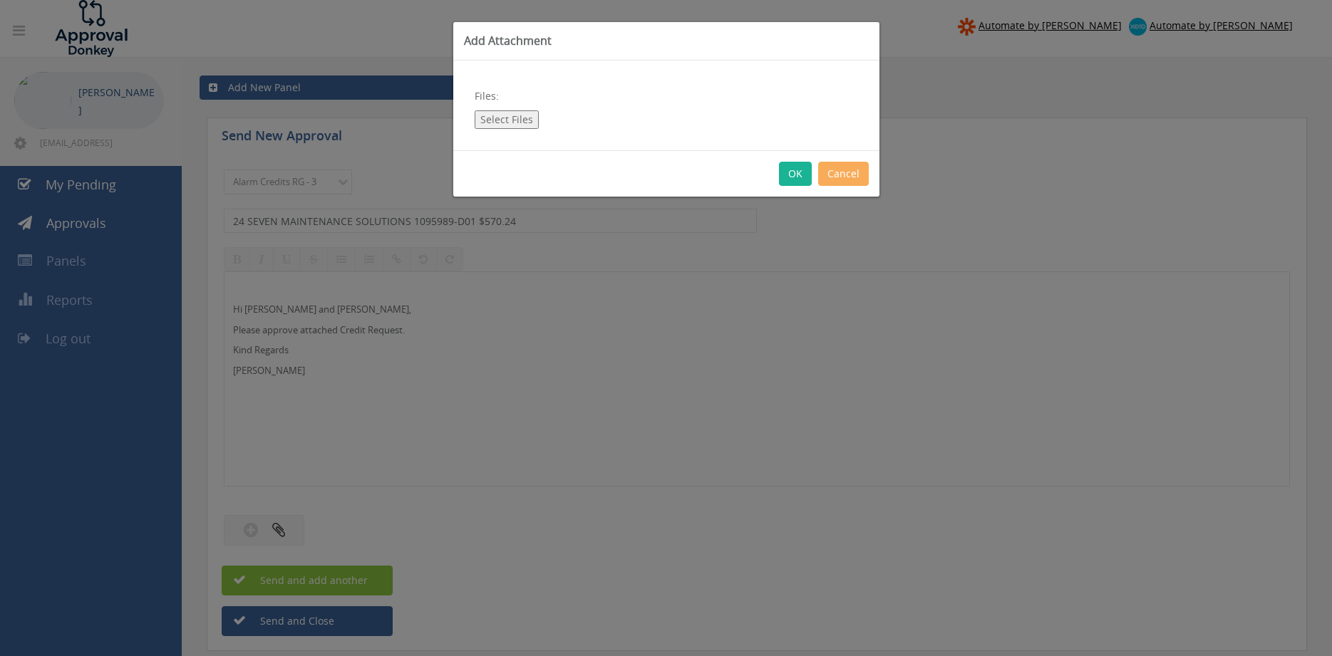
click at [515, 123] on button "Select Files" at bounding box center [506, 119] width 64 height 19
type input "C:\fakepath\24 SEVEN MAINTENANCE SOLUTIONS 1095989-D01.pdf"
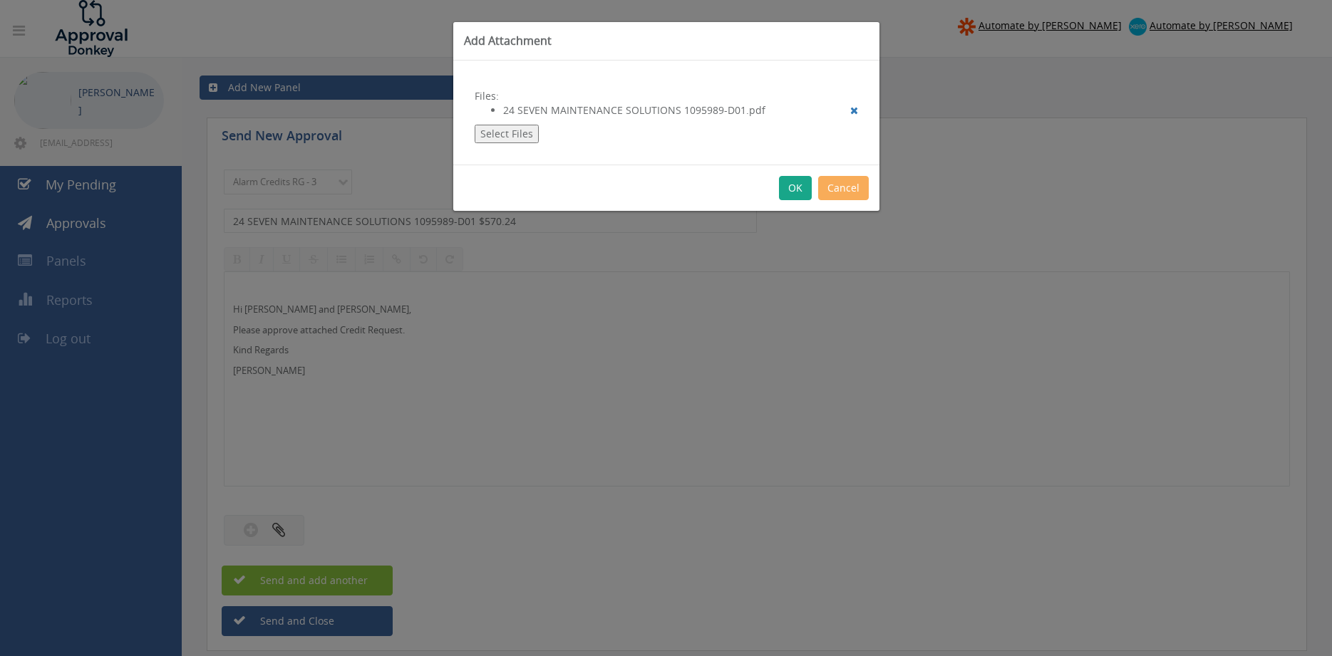
click at [795, 188] on button "OK" at bounding box center [795, 188] width 33 height 24
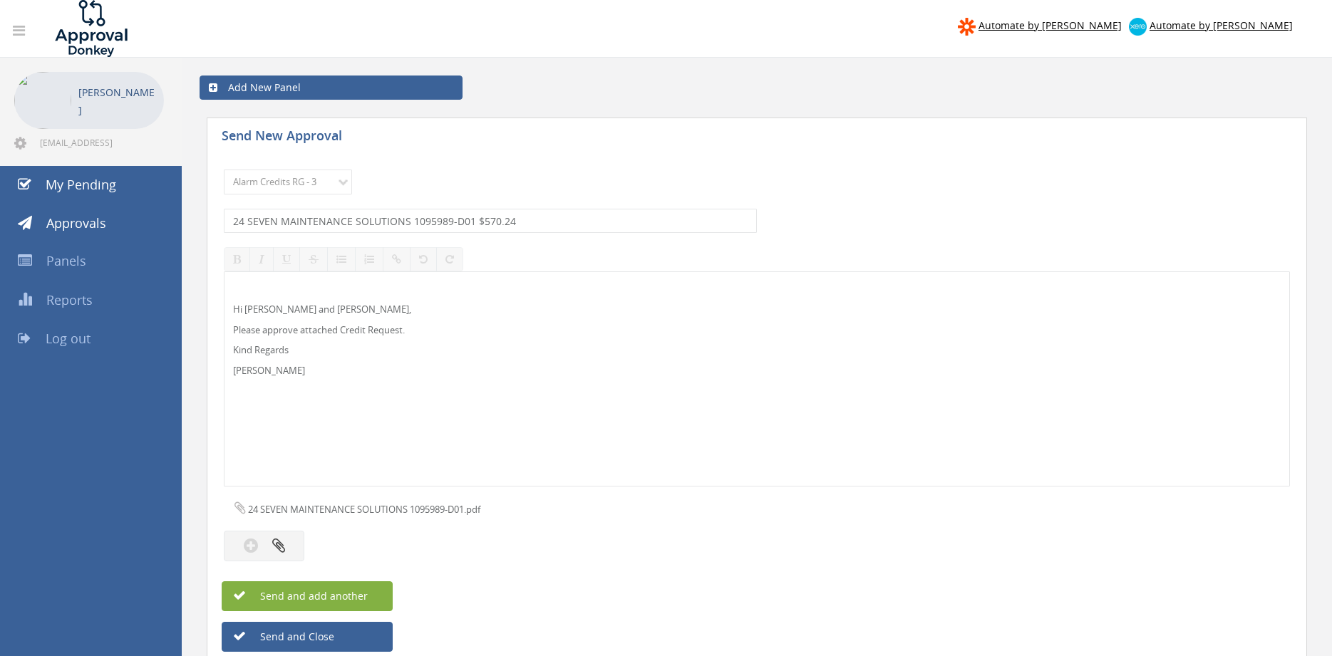
click at [374, 589] on button "Send and add another" at bounding box center [307, 596] width 171 height 30
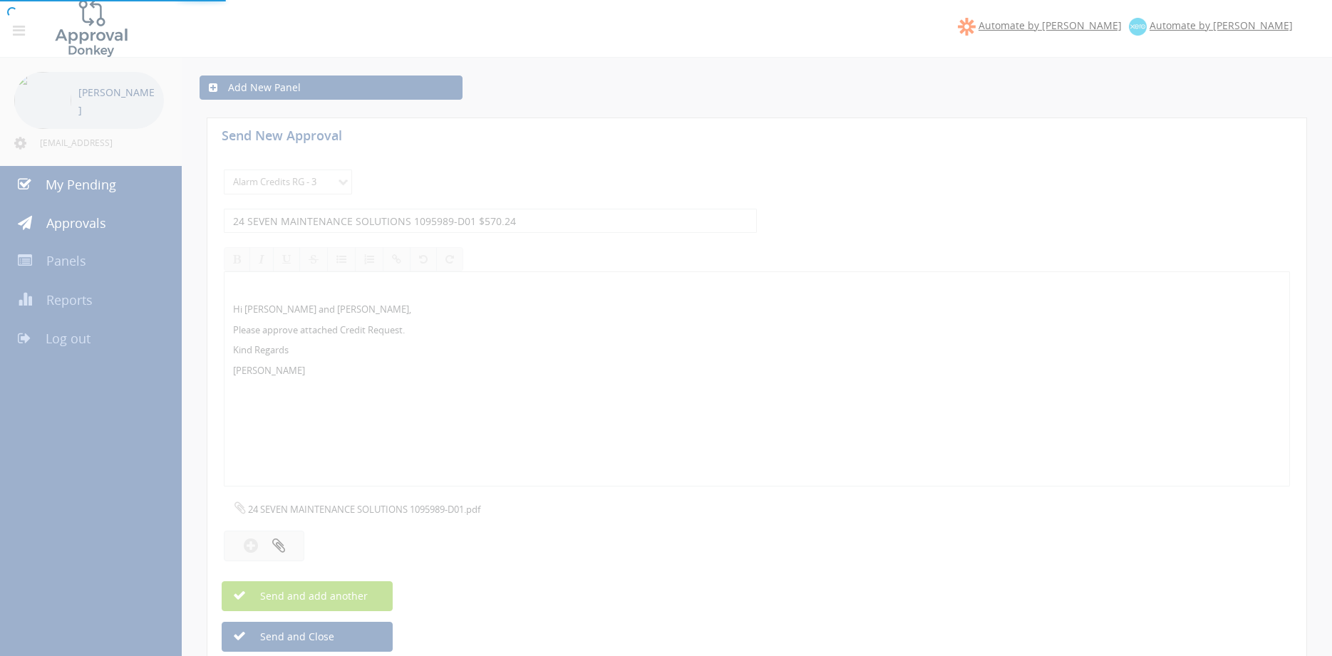
select select
